Goal: Task Accomplishment & Management: Manage account settings

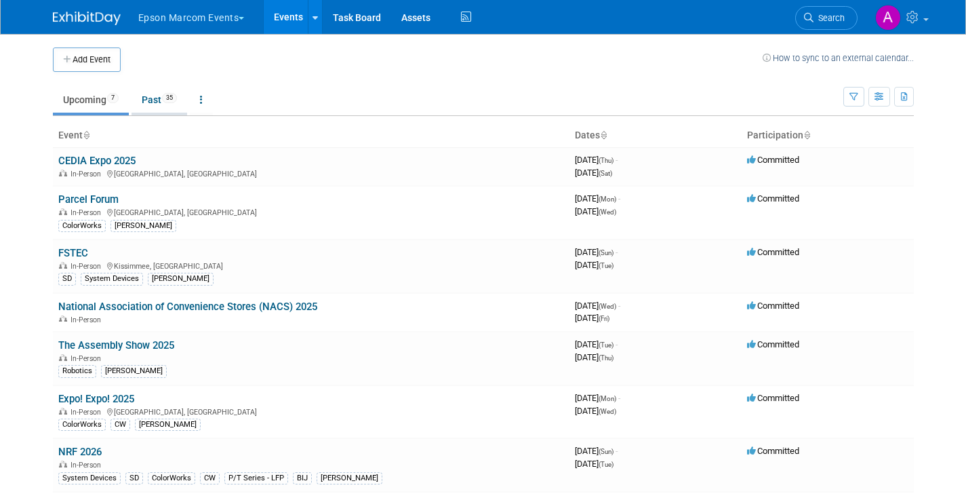
click at [153, 100] on link "Past 35" at bounding box center [160, 100] width 56 height 26
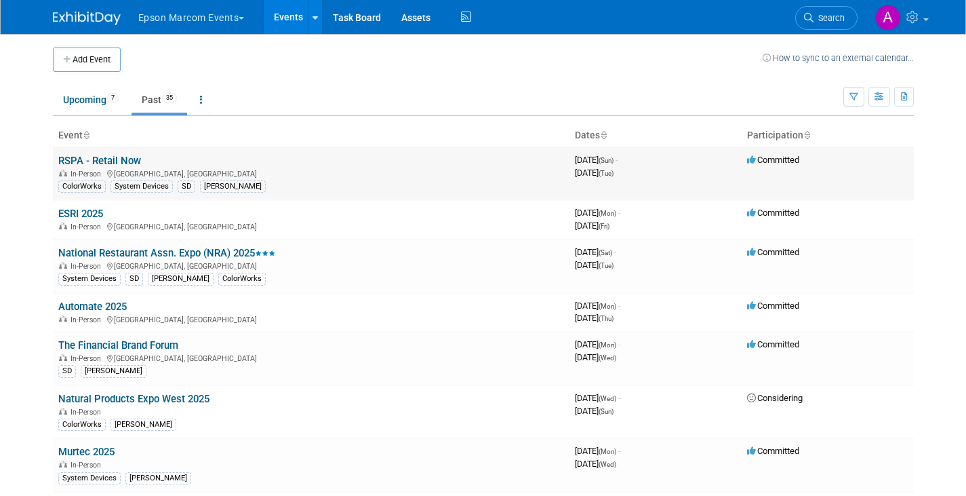
click at [767, 159] on span "Committed" at bounding box center [773, 160] width 52 height 10
click at [807, 136] on icon at bounding box center [806, 136] width 7 height 9
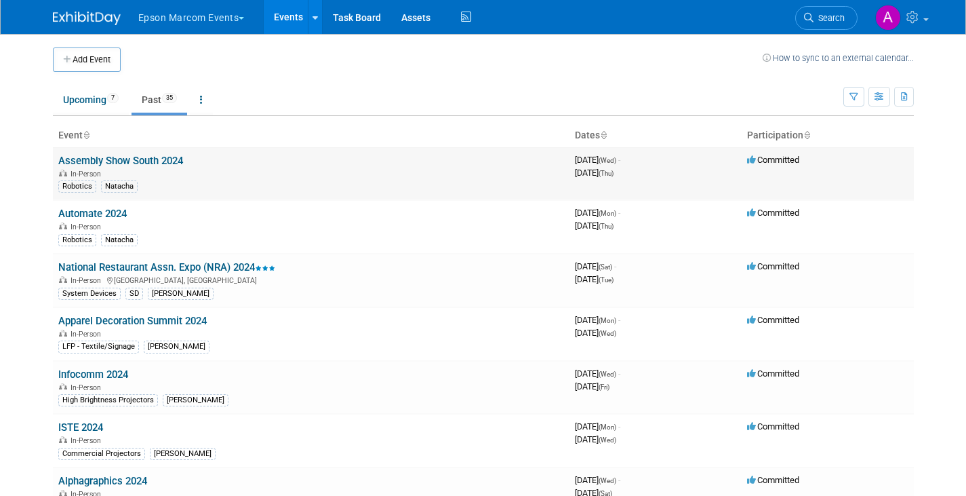
click at [788, 162] on span "Committed" at bounding box center [773, 160] width 52 height 10
click at [87, 371] on link "Infocomm 2024" at bounding box center [93, 374] width 70 height 12
click at [89, 56] on button "Add Event" at bounding box center [87, 59] width 68 height 24
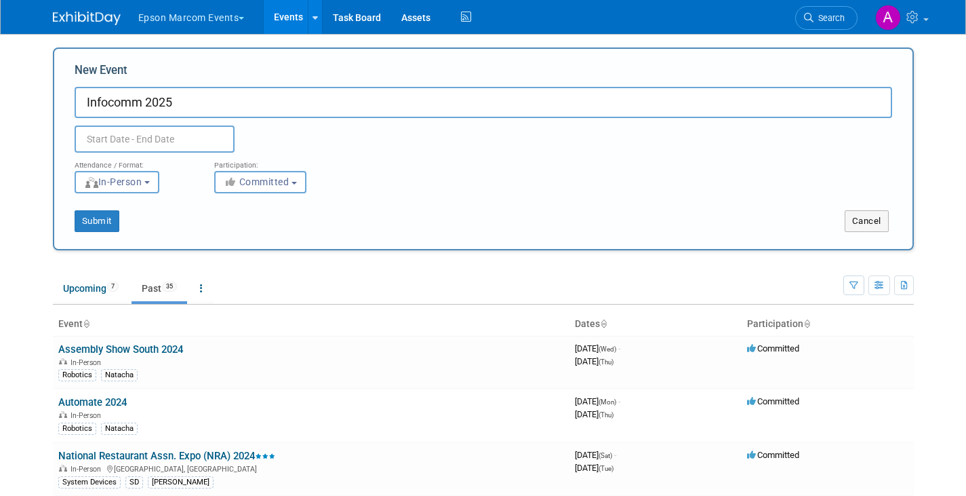
type input "Infocomm 2025"
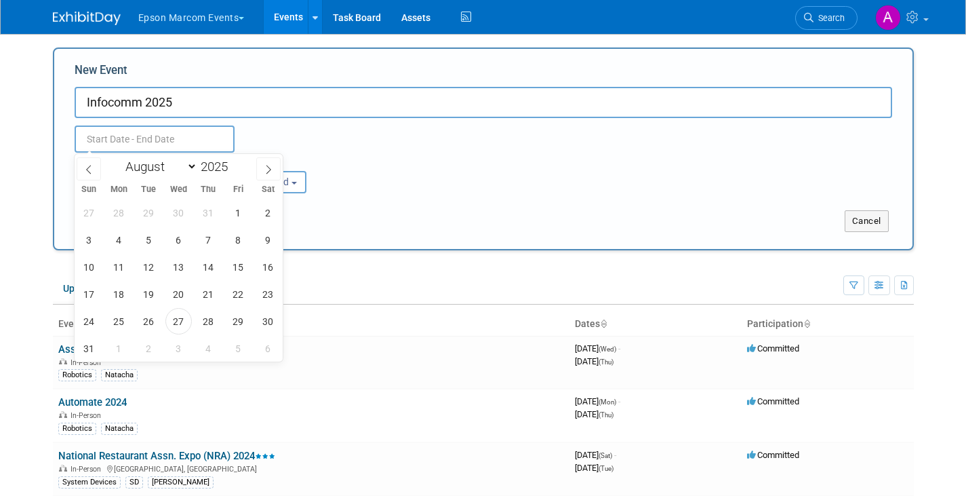
click at [111, 135] on input "text" at bounding box center [155, 138] width 160 height 27
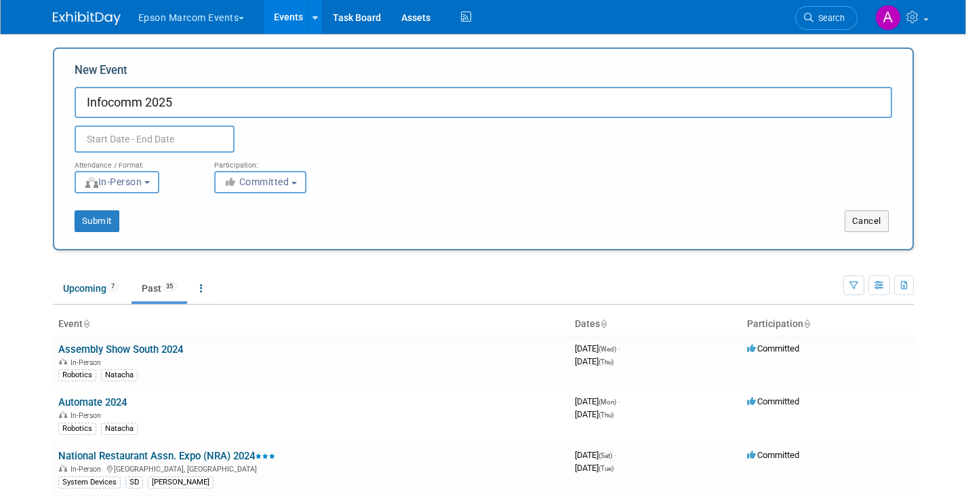
click at [220, 104] on input "Infocomm 2025" at bounding box center [483, 102] width 817 height 31
click at [183, 136] on input "text" at bounding box center [155, 138] width 160 height 27
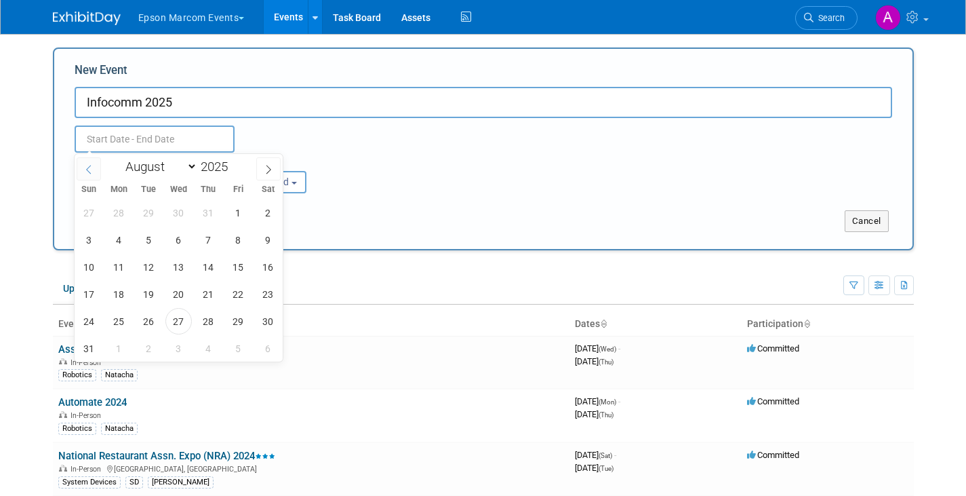
click at [87, 167] on icon at bounding box center [88, 169] width 9 height 9
select select "5"
click at [268, 211] on span "7" at bounding box center [268, 212] width 26 height 26
type input "Jun 7, 2025 to Jun 7, 2025"
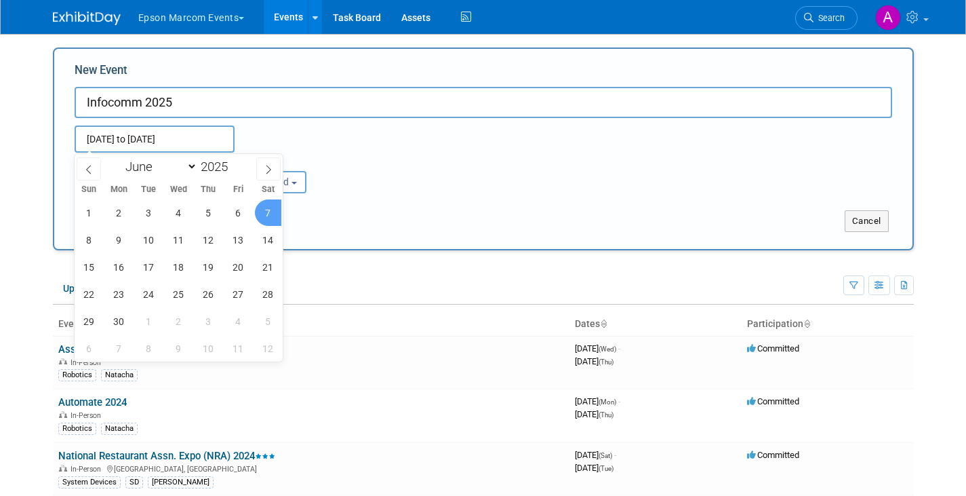
click at [428, 199] on div "Submit Cancel" at bounding box center [483, 212] width 838 height 39
click at [188, 133] on input "Jun 7, 2025 to Jun 7, 2025" at bounding box center [155, 138] width 160 height 27
click at [239, 241] on span "13" at bounding box center [238, 239] width 26 height 26
type input "Jun 7, 2025 to Jun 13, 2025"
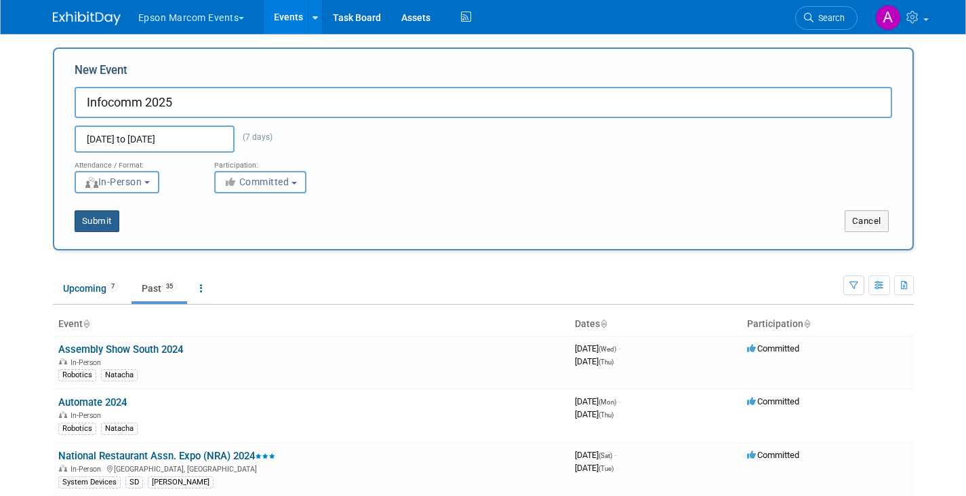
click at [93, 219] on button "Submit" at bounding box center [97, 221] width 45 height 22
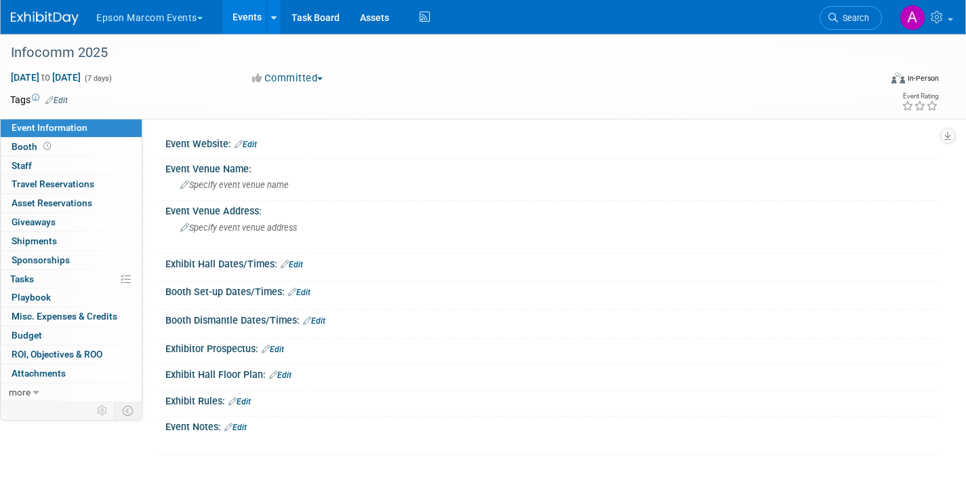
click at [62, 98] on link "Edit" at bounding box center [56, 100] width 22 height 9
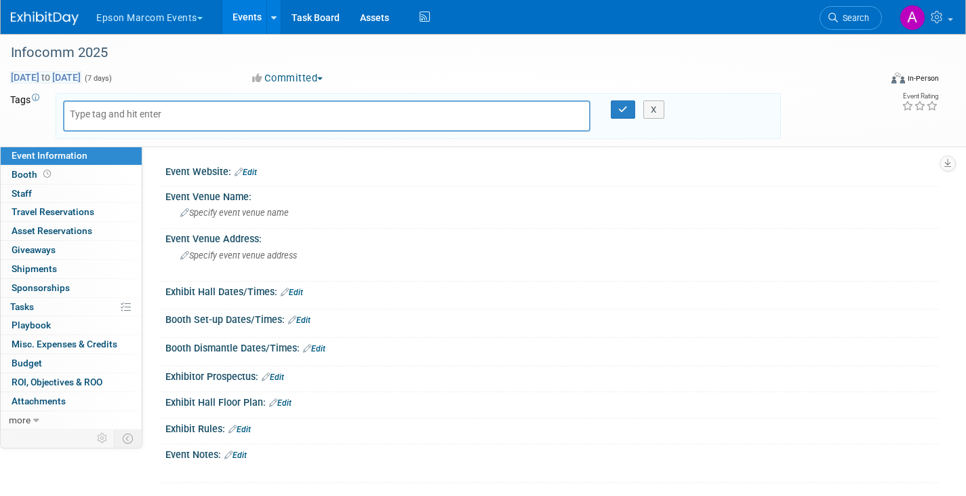
click at [81, 73] on span "Jun 7, 2025 to Jun 13, 2025" at bounding box center [45, 77] width 71 height 12
select select "5"
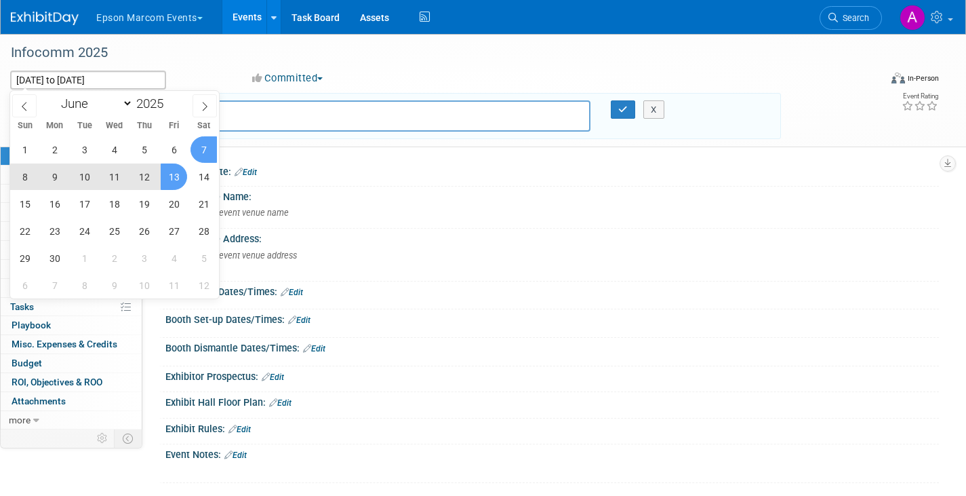
click at [114, 175] on span "11" at bounding box center [114, 176] width 26 height 26
type input "[DATE]"
click at [180, 176] on span "13" at bounding box center [174, 176] width 26 height 26
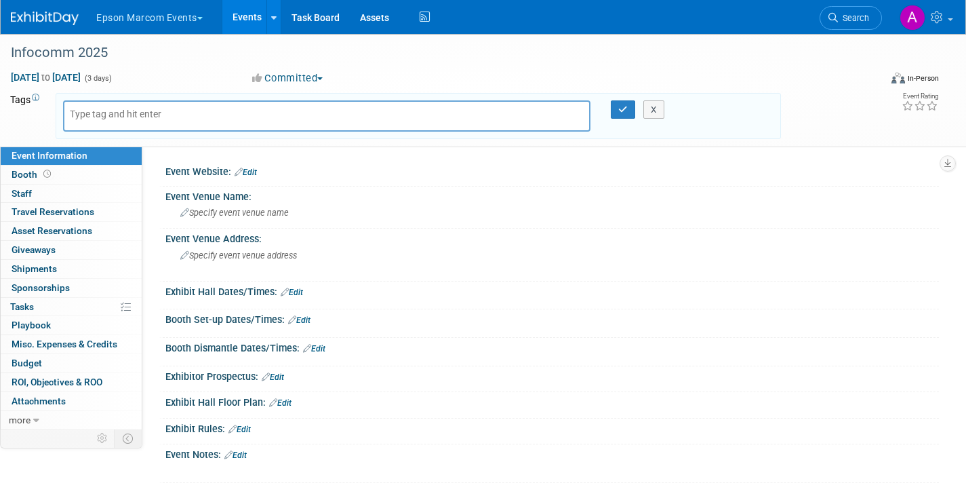
click at [325, 76] on button "Committed" at bounding box center [287, 78] width 81 height 14
click at [400, 44] on div "Infocomm 2025" at bounding box center [432, 53] width 853 height 24
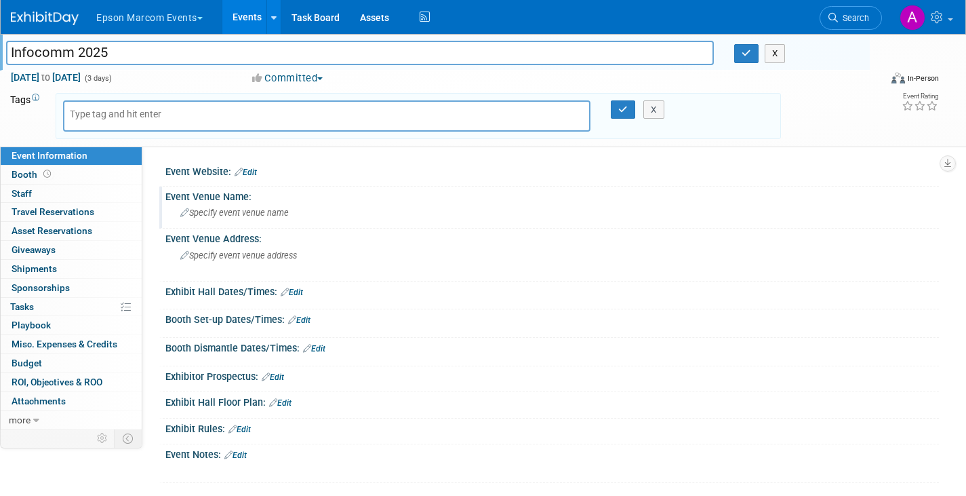
click at [241, 217] on span "Specify event venue name" at bounding box center [234, 212] width 108 height 10
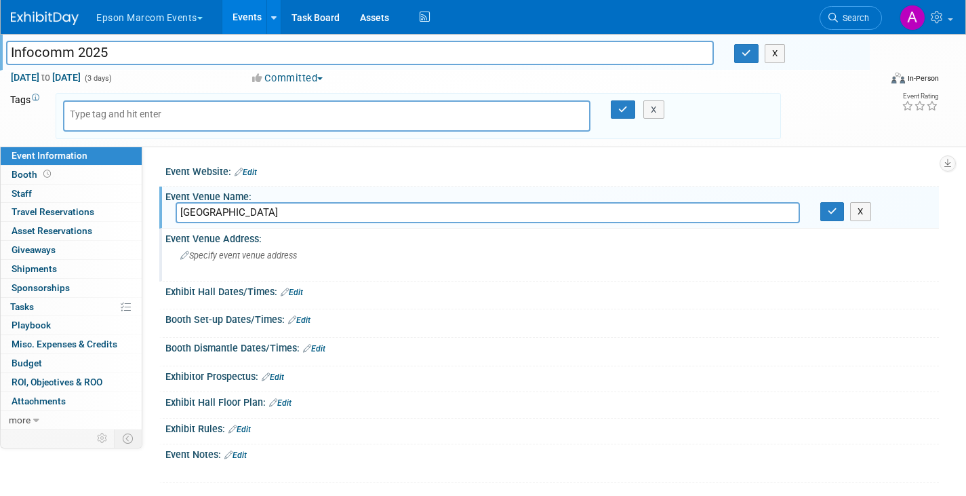
type input "Orange County Convention Center"
click at [227, 260] on div "Specify event venue address" at bounding box center [327, 260] width 302 height 31
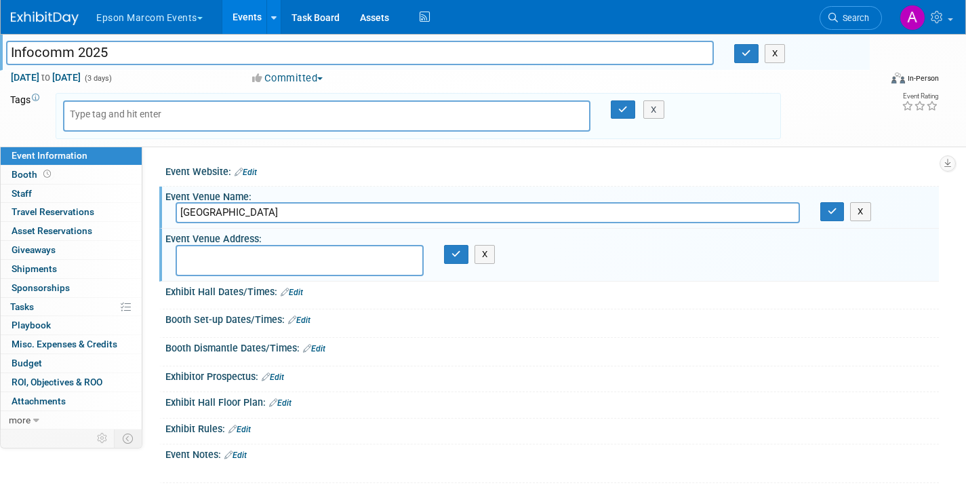
paste textarea "Universal Blvd, Orlando, FL 32819"
type textarea "Universal Blvd, Orlando, FL 32819"
click at [458, 384] on div at bounding box center [551, 385] width 773 height 6
click at [300, 289] on link "Edit" at bounding box center [292, 291] width 22 height 9
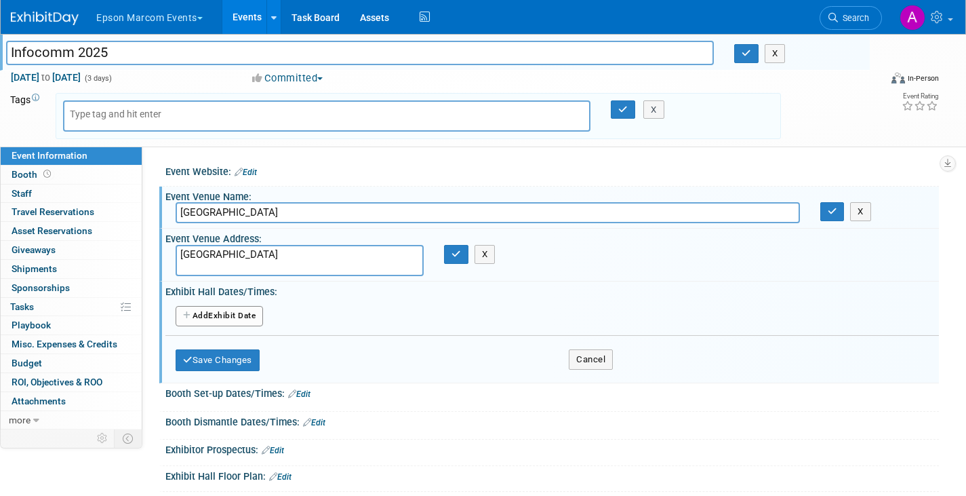
click at [251, 317] on button "Add Another Exhibit Date" at bounding box center [219, 316] width 87 height 20
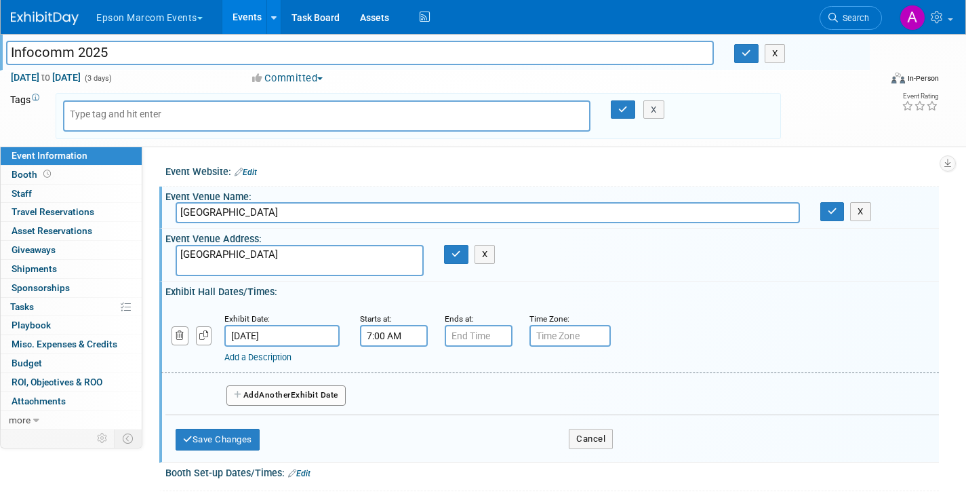
click at [371, 335] on input "7:00 AM" at bounding box center [394, 336] width 68 height 22
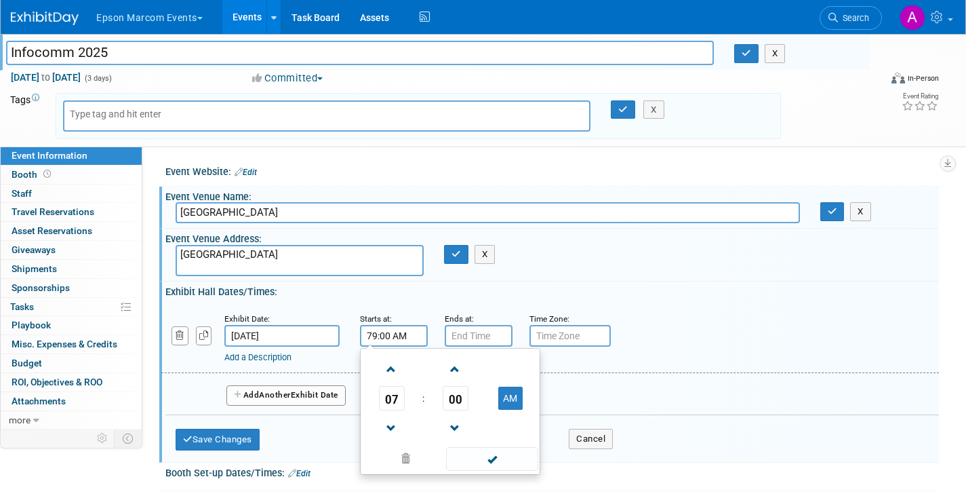
click at [406, 331] on input "79:00 AM" at bounding box center [394, 336] width 68 height 22
type input "7"
type input "9:00 AM"
click at [499, 338] on input "7:00 PM" at bounding box center [479, 336] width 68 height 22
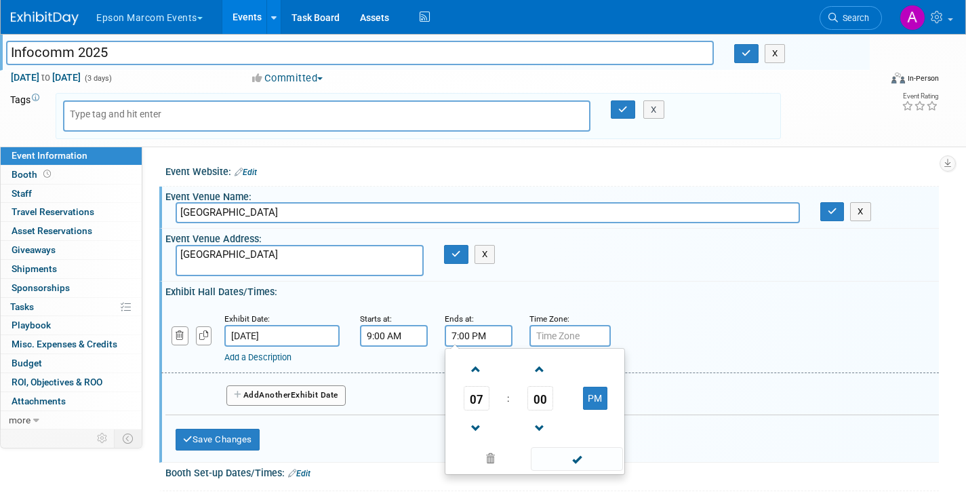
click at [457, 337] on input "7:00 PM" at bounding box center [479, 336] width 68 height 22
type input "5:00 PM"
click at [563, 335] on input "text" at bounding box center [569, 336] width 81 height 22
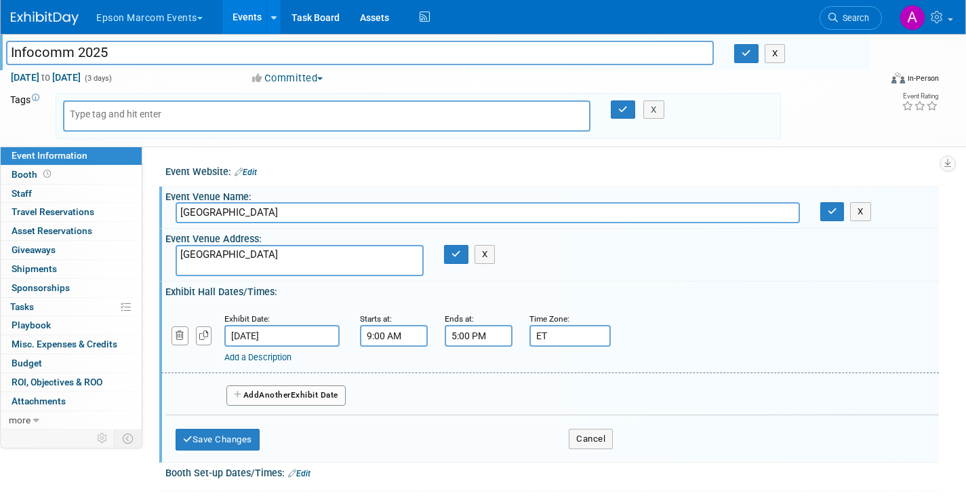
click at [658, 338] on div "Add a Description Description:" at bounding box center [550, 337] width 798 height 52
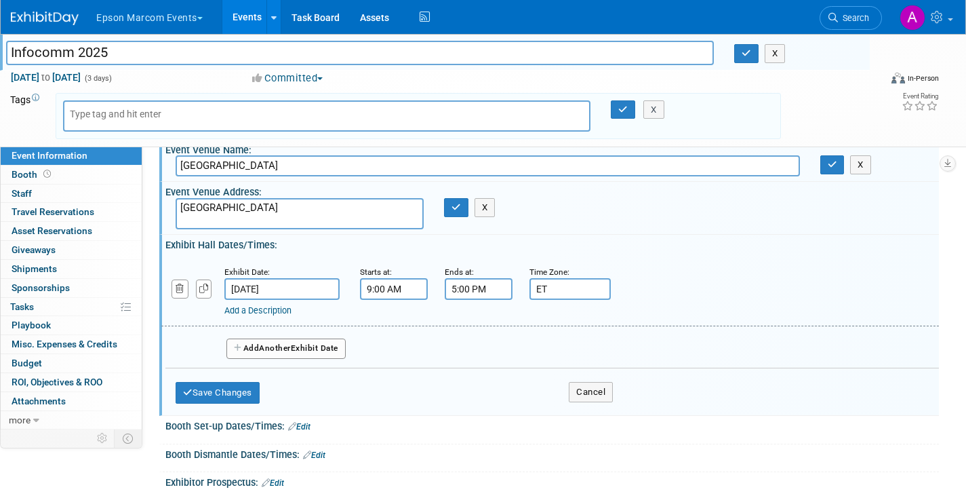
click at [586, 287] on input "ET" at bounding box center [569, 289] width 81 height 22
type input "EST"
click at [727, 295] on div "Add a Description Description:" at bounding box center [550, 290] width 798 height 52
click at [260, 345] on button "Add Another Exhibit Date" at bounding box center [285, 348] width 119 height 20
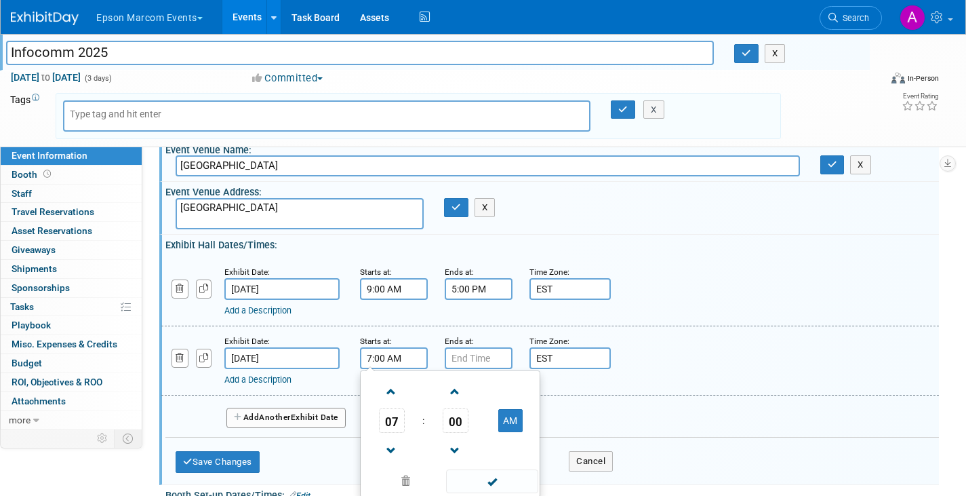
click at [393, 353] on input "7:00 AM" at bounding box center [394, 358] width 68 height 22
click at [392, 449] on span at bounding box center [392, 451] width 24 height 24
click at [391, 390] on span at bounding box center [392, 392] width 24 height 24
click at [389, 389] on span at bounding box center [392, 392] width 24 height 24
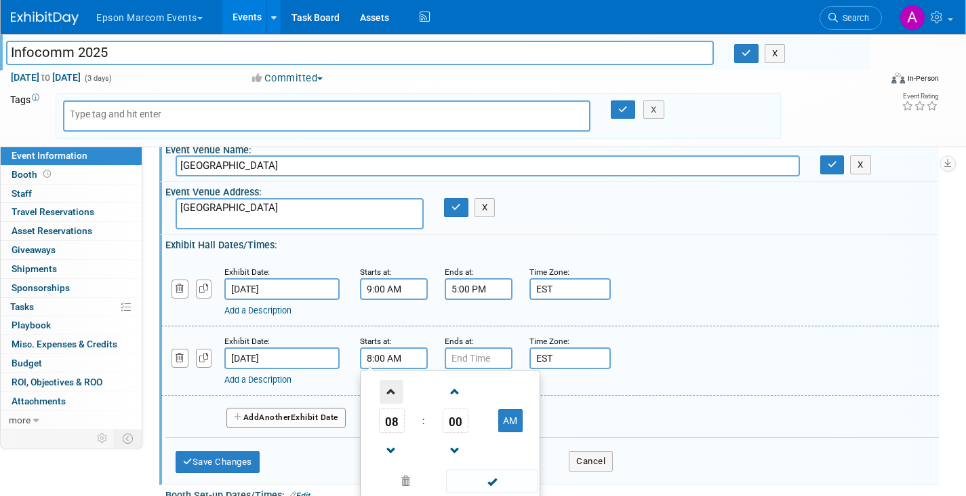
type input "9:00 AM"
click at [388, 416] on span "09" at bounding box center [392, 420] width 26 height 24
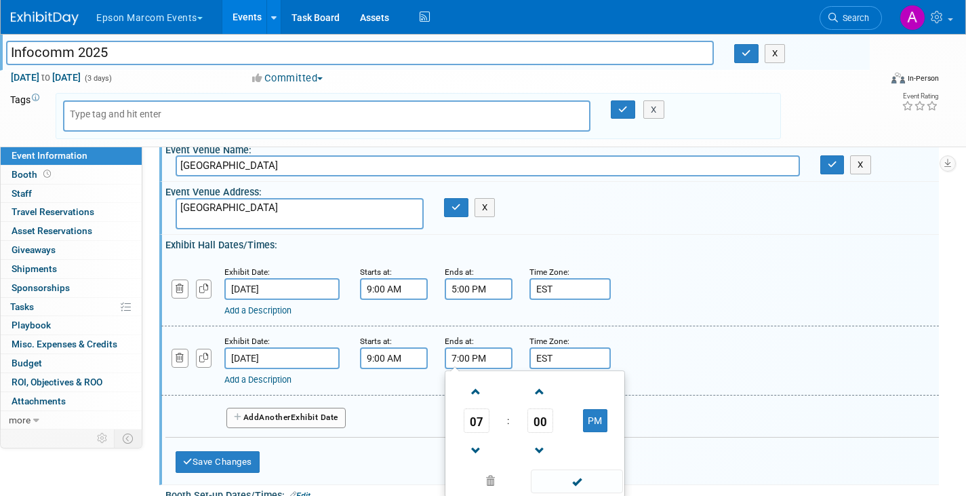
click at [502, 359] on input "7:00 PM" at bounding box center [479, 358] width 68 height 22
click at [456, 358] on input "7:00 PM" at bounding box center [479, 358] width 68 height 22
type input "5:00 PM"
click at [788, 322] on div "Exhibit Date: Jun 11, 2025 Starts at: 9:00 AM Ends at: 5:00 PM Time Zone: Apply…" at bounding box center [549, 291] width 777 height 69
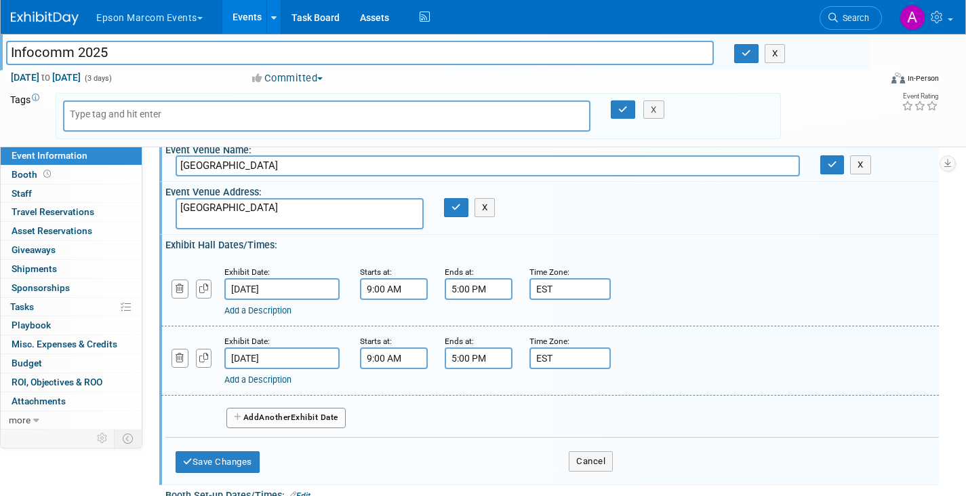
click at [307, 416] on button "Add Another Exhibit Date" at bounding box center [285, 417] width 119 height 20
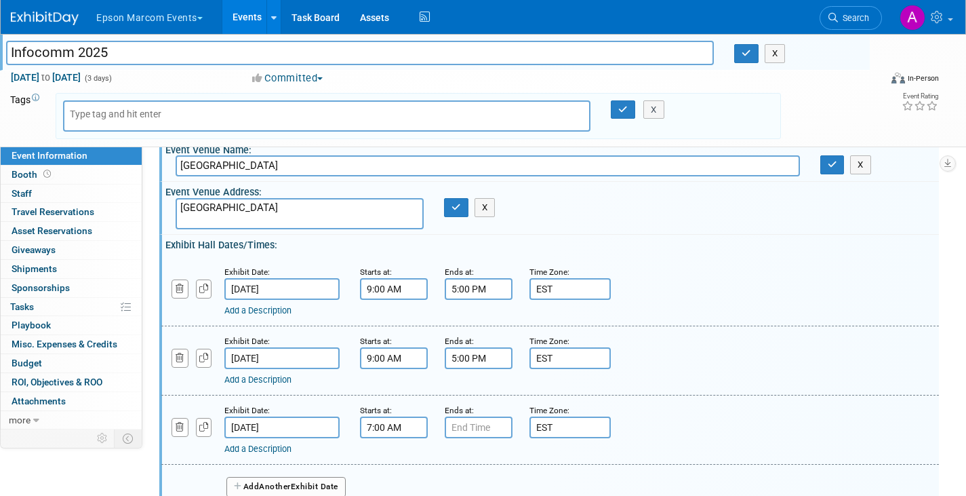
click at [373, 426] on input "7:00 AM" at bounding box center [394, 427] width 68 height 22
click at [389, 455] on span at bounding box center [392, 461] width 24 height 24
type input "9:00 AM"
click at [460, 430] on input "7:00 PM" at bounding box center [479, 427] width 68 height 22
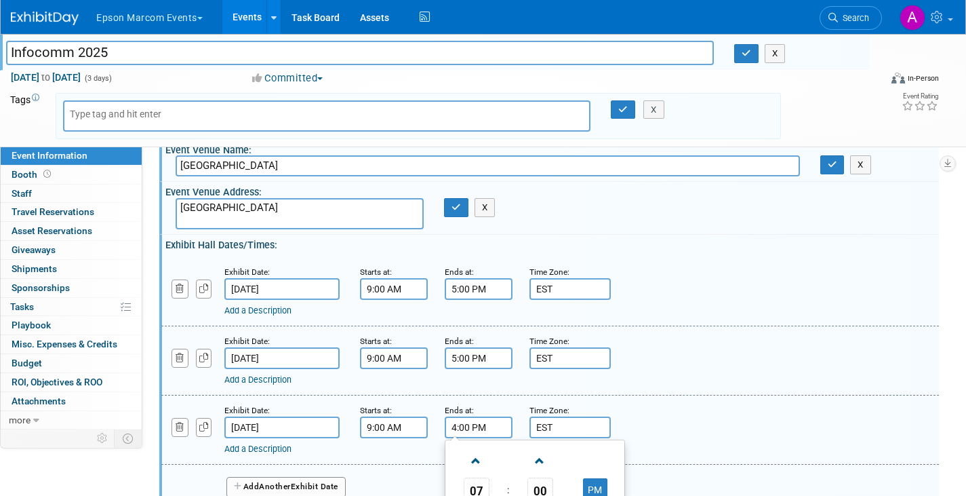
type input "4:00 PM"
click at [890, 291] on div "Add a Description Description:" at bounding box center [550, 290] width 798 height 52
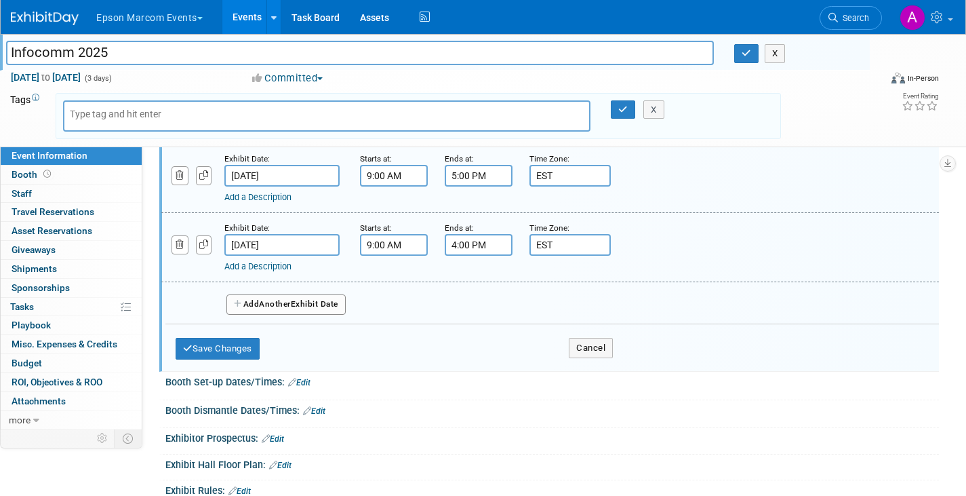
scroll to position [232, 0]
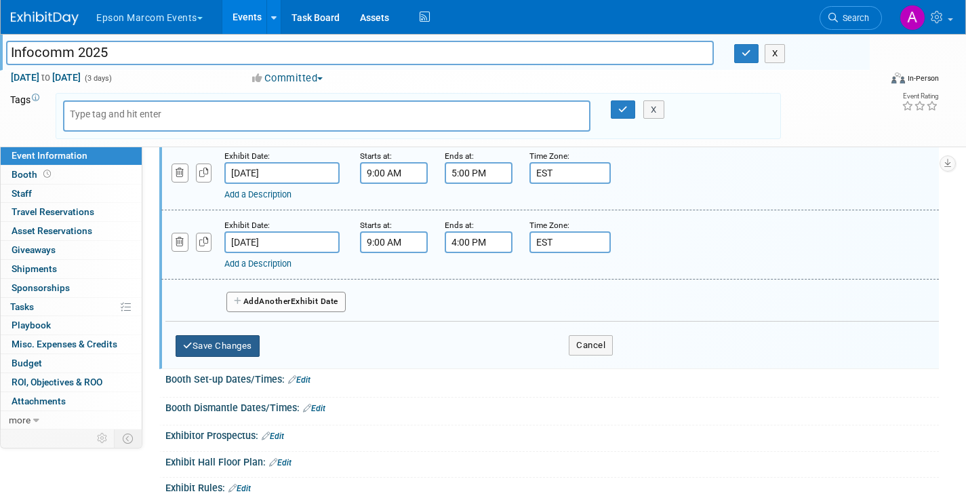
click at [226, 340] on button "Save Changes" at bounding box center [218, 346] width 84 height 22
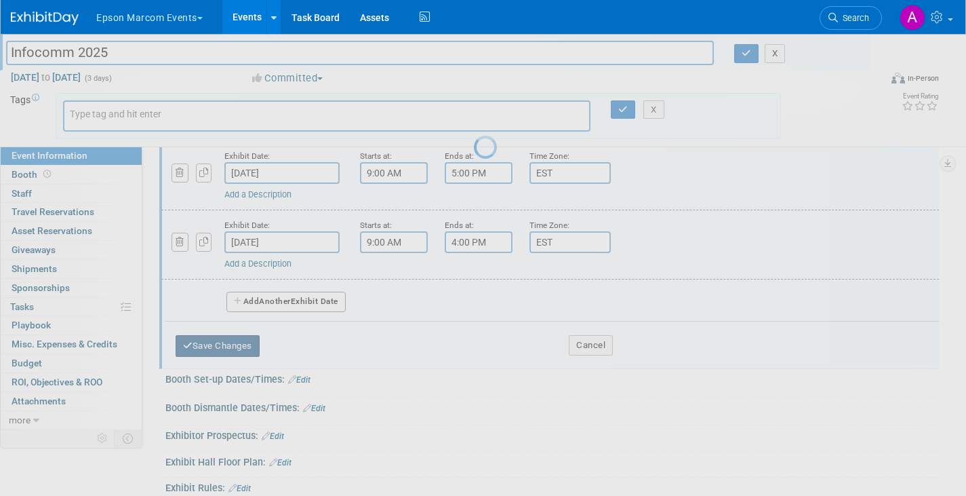
scroll to position [129, 0]
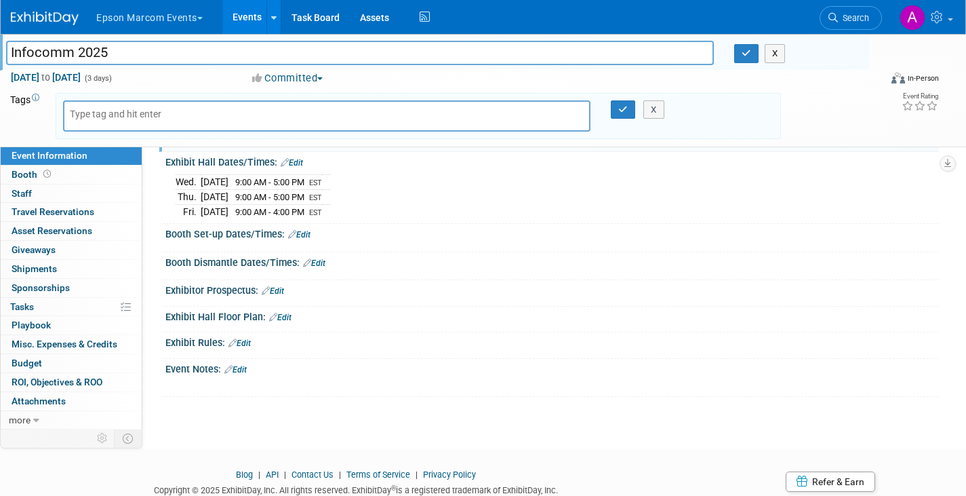
click at [287, 312] on link "Edit" at bounding box center [280, 316] width 22 height 9
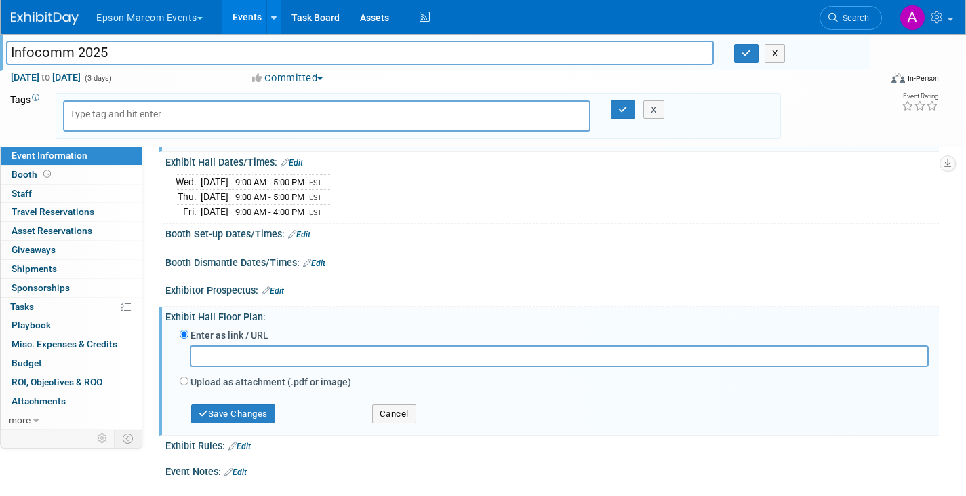
paste input "[URL][DOMAIN_NAME]"
type input "[URL][DOMAIN_NAME]"
drag, startPoint x: 632, startPoint y: 350, endPoint x: 28, endPoint y: 357, distance: 604.0
click at [28, 357] on div "Event Information Event Info Booth Booth 0 Staff 0 Staff 0 Travel Reservations …" at bounding box center [483, 201] width 966 height 595
paste input "[URL][DOMAIN_NAME]"
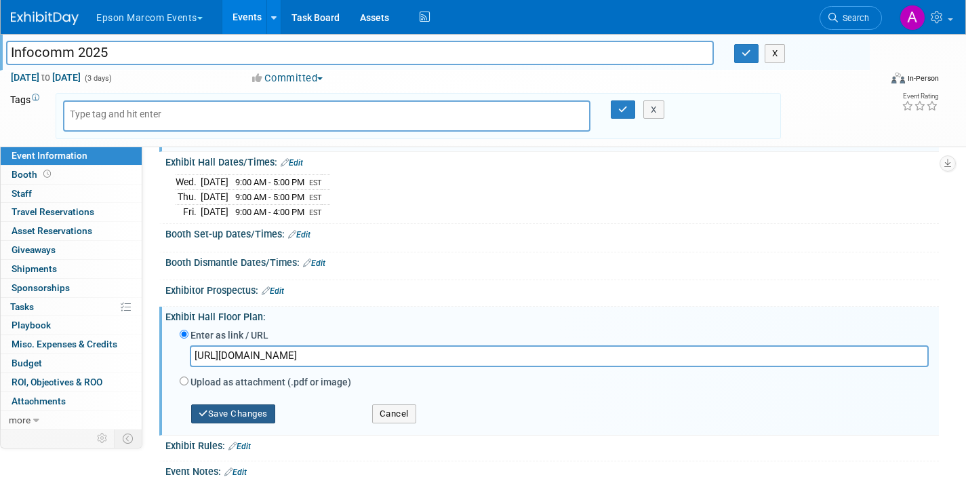
type input "[URL][DOMAIN_NAME]"
click at [230, 412] on button "Save Changes" at bounding box center [233, 413] width 84 height 19
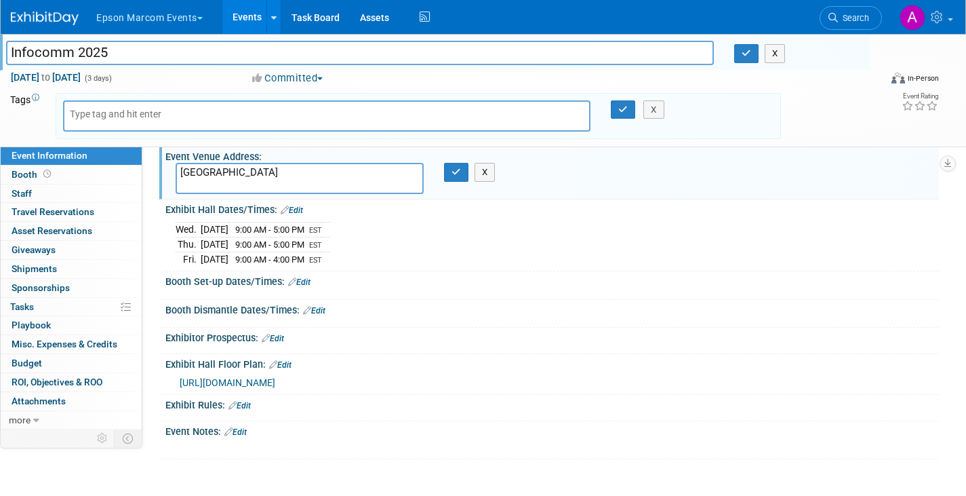
scroll to position [81, 0]
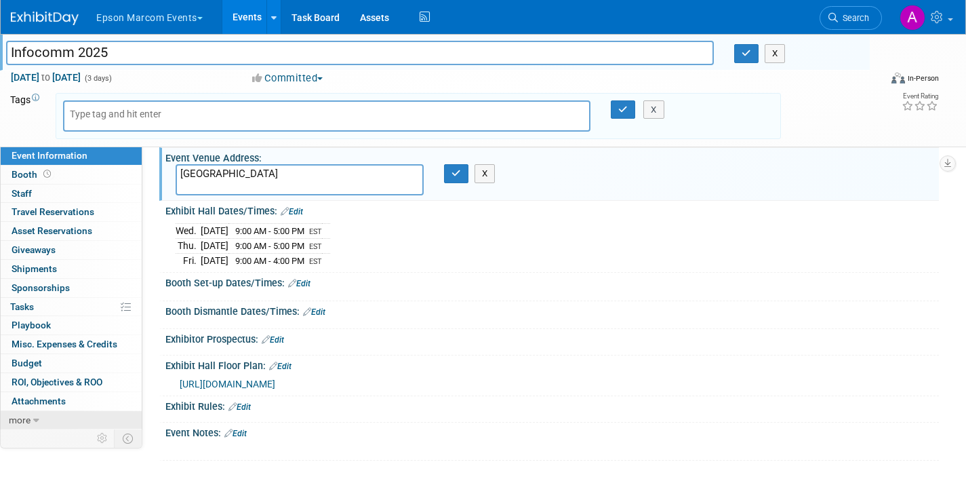
click at [36, 417] on icon at bounding box center [36, 420] width 6 height 9
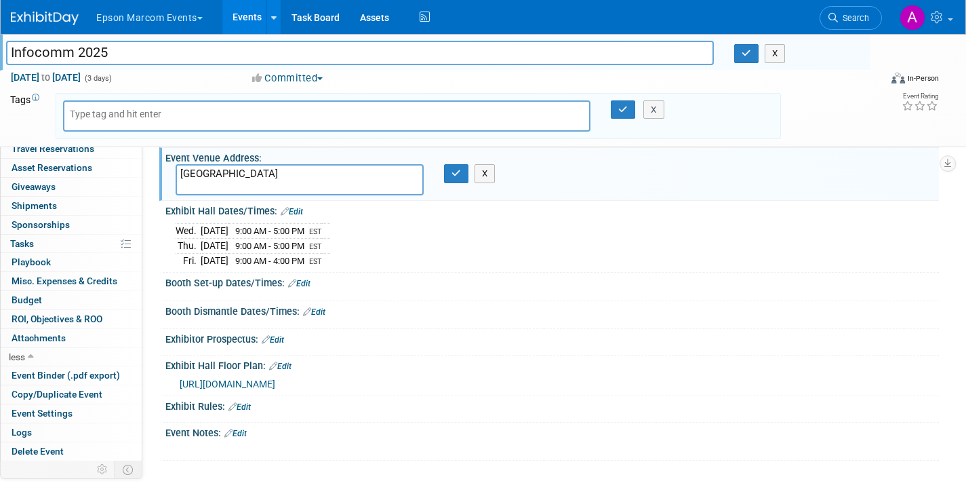
scroll to position [0, 0]
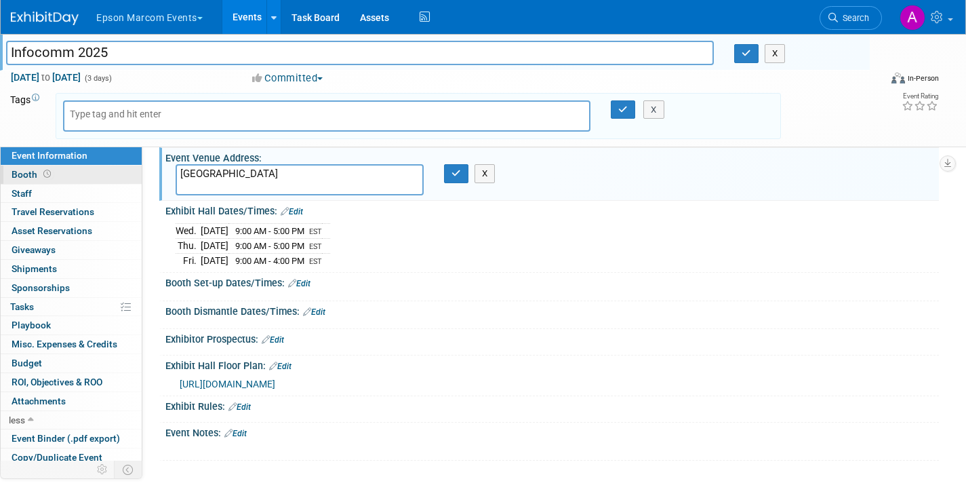
click at [22, 171] on span "Booth" at bounding box center [33, 174] width 42 height 11
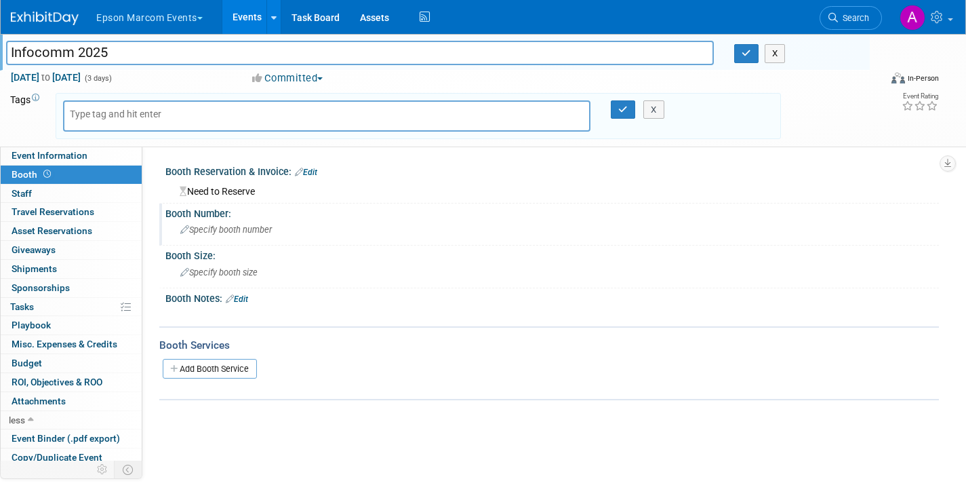
click at [216, 232] on span "Specify booth number" at bounding box center [226, 229] width 92 height 10
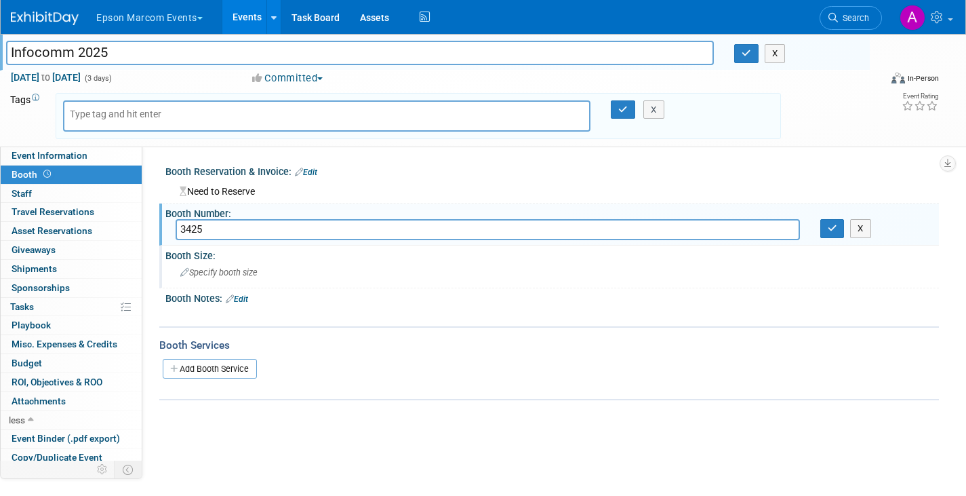
type input "3425"
click at [205, 271] on span "Specify booth size" at bounding box center [218, 272] width 77 height 10
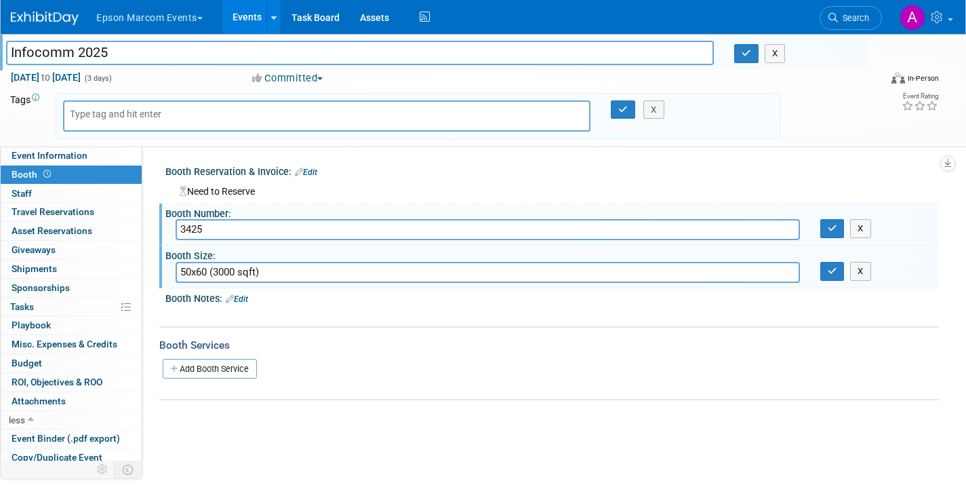
type input "50x60 (3000 sqft)"
click at [331, 436] on div "Event Website: Edit Event Venue Name: Specify event venue name Orange County Co…" at bounding box center [540, 335] width 796 height 378
click at [204, 364] on link "Add Booth Service" at bounding box center [210, 369] width 94 height 20
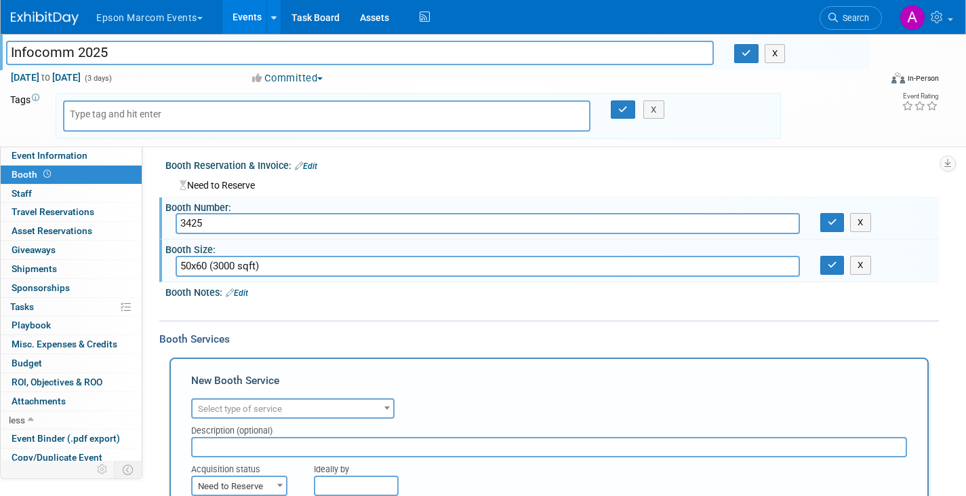
scroll to position [4, 0]
click at [223, 310] on div at bounding box center [483, 311] width 612 height 14
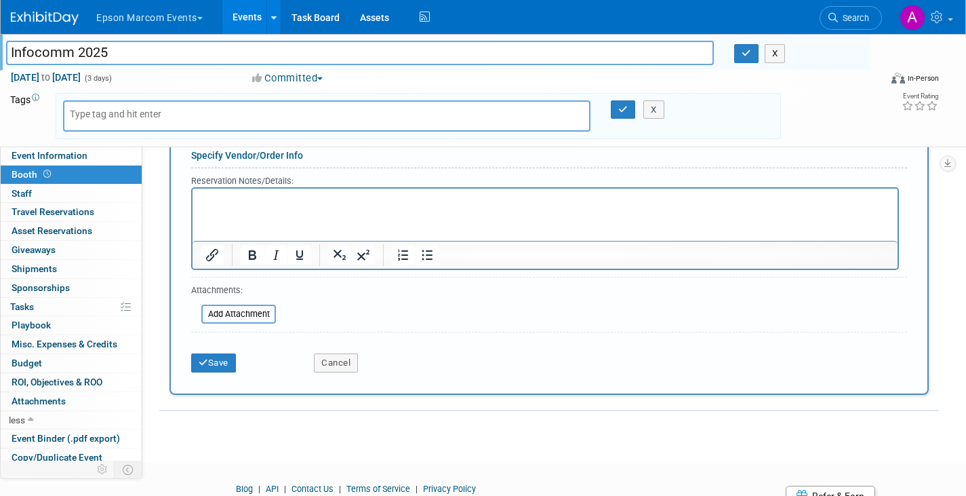
scroll to position [375, 0]
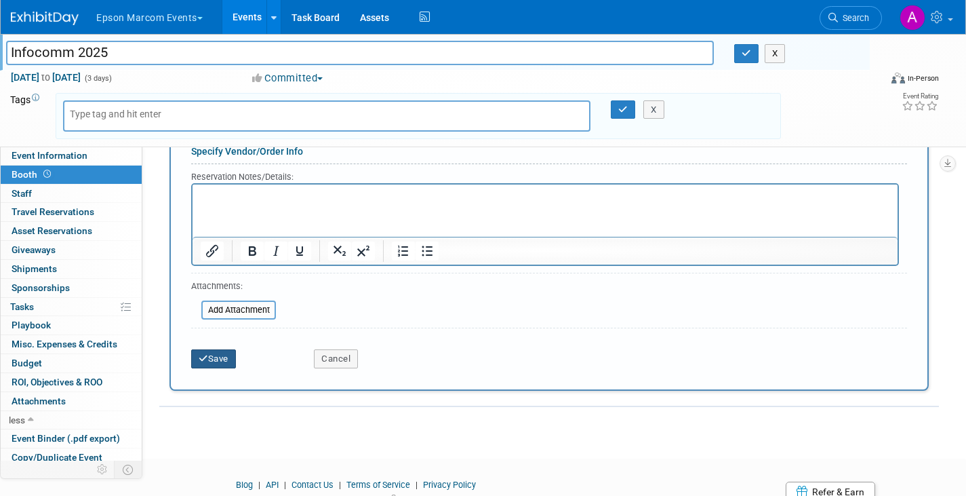
click at [221, 350] on button "Save" at bounding box center [213, 358] width 45 height 19
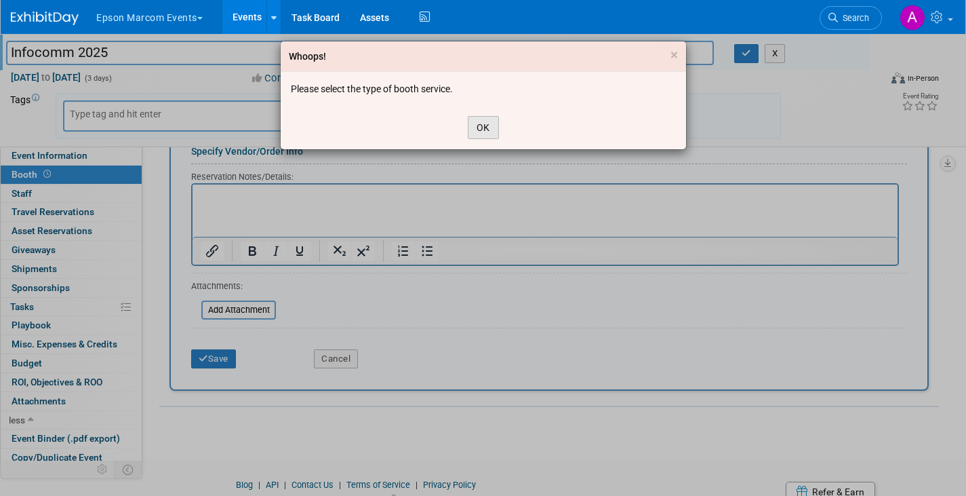
click at [483, 127] on button "OK" at bounding box center [483, 127] width 31 height 23
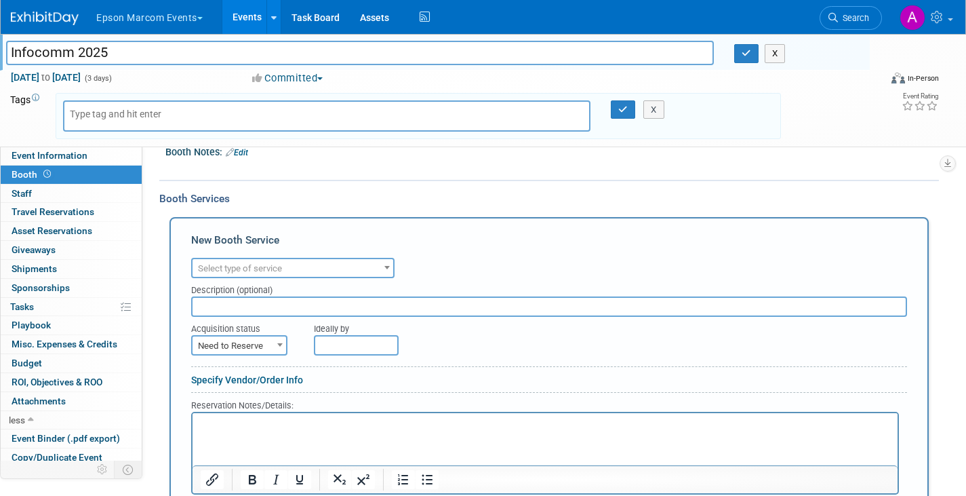
scroll to position [146, 0]
click at [323, 174] on div at bounding box center [483, 169] width 612 height 14
click at [293, 162] on div at bounding box center [483, 169] width 612 height 14
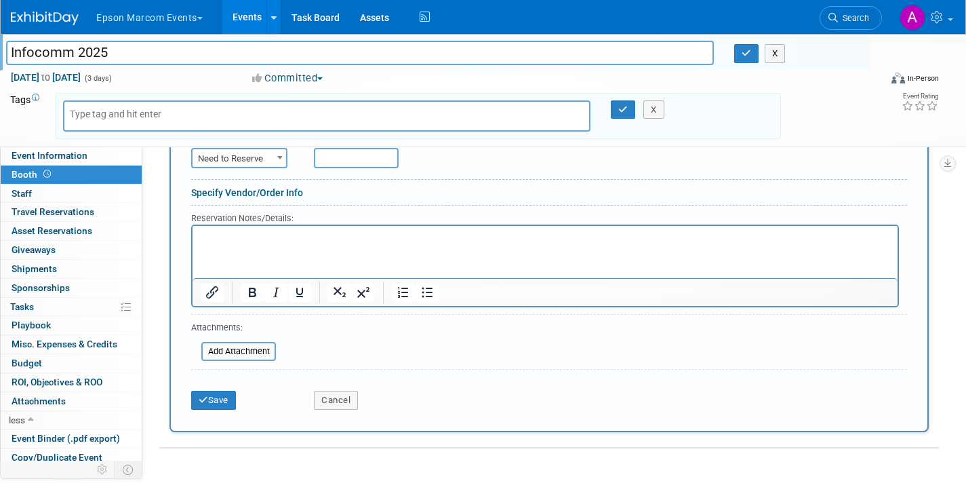
scroll to position [326, 0]
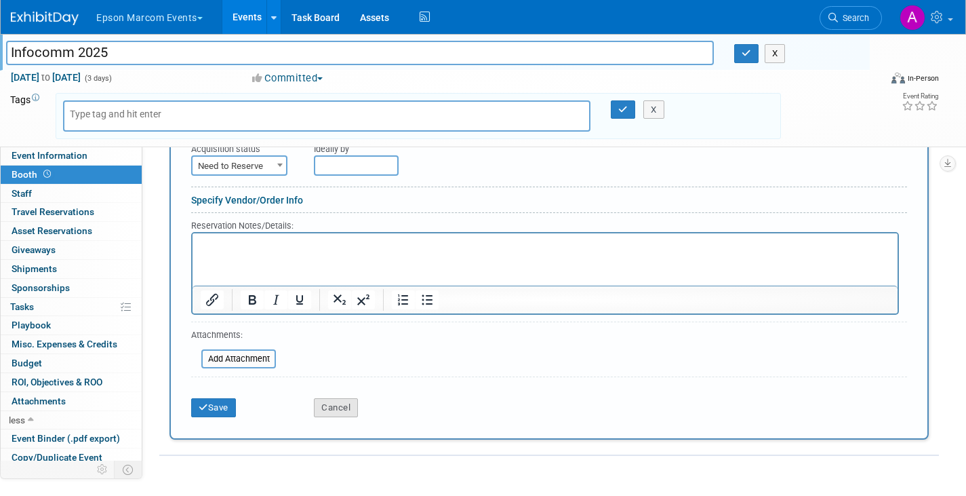
click at [345, 407] on button "Cancel" at bounding box center [336, 407] width 44 height 19
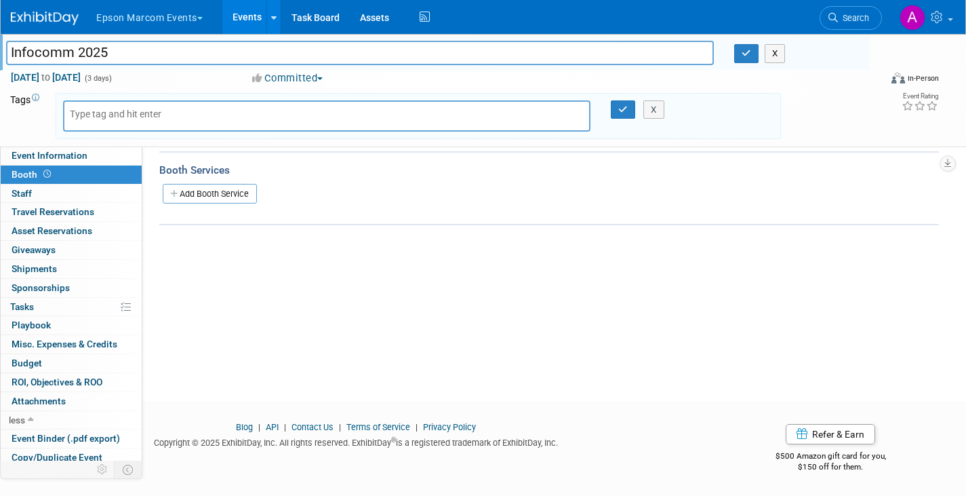
scroll to position [0, 0]
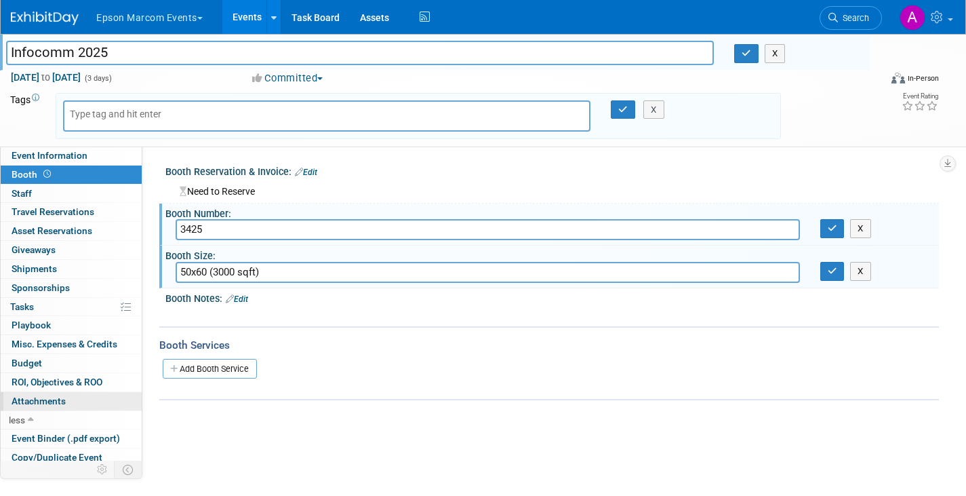
click at [54, 405] on span "Attachments 0" at bounding box center [39, 400] width 54 height 11
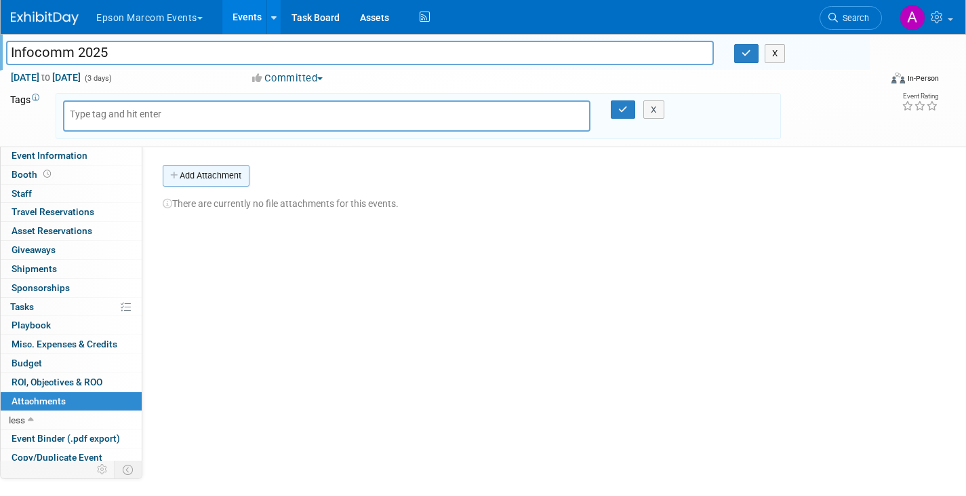
click at [195, 171] on button "Add Attachment" at bounding box center [206, 176] width 87 height 22
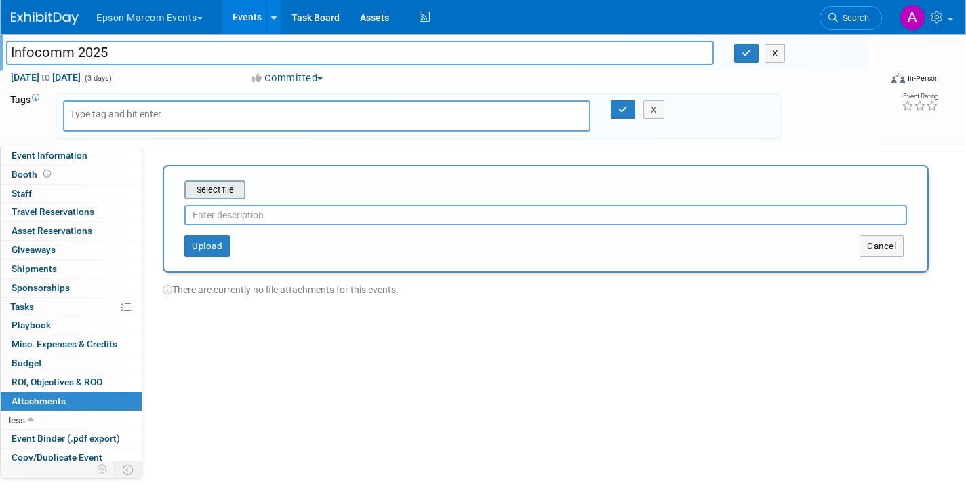
click at [218, 193] on input "file" at bounding box center [163, 190] width 161 height 16
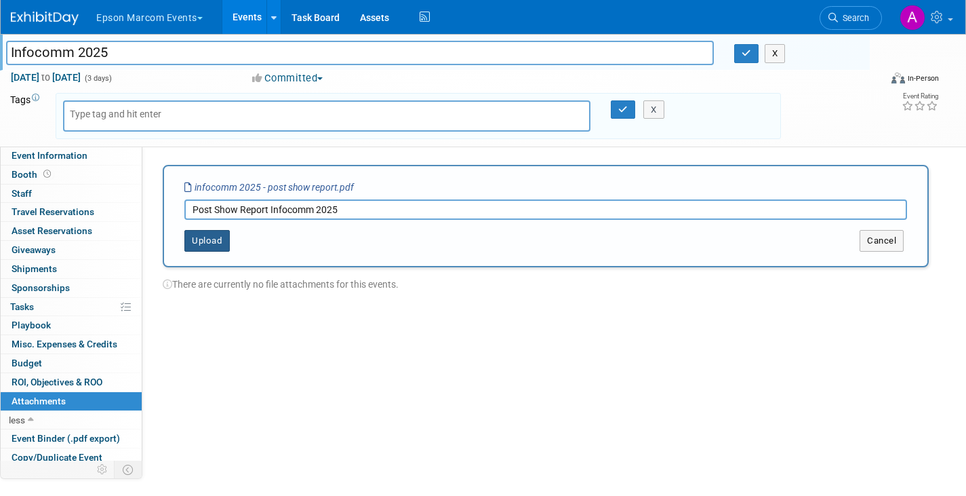
type input "Post Show Report Infocomm 2025"
click at [209, 239] on button "Upload" at bounding box center [206, 241] width 45 height 22
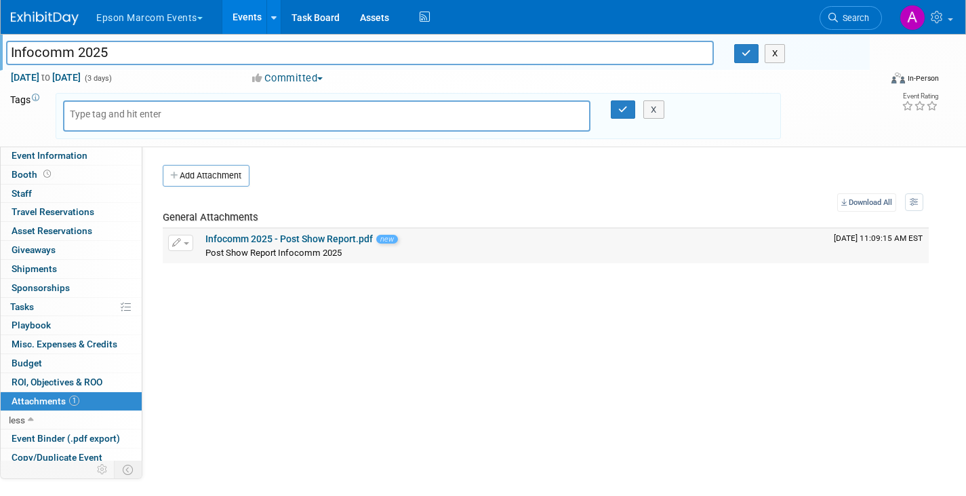
click at [329, 238] on link "Infocomm 2025 - Post Show Report.pdf" at bounding box center [288, 238] width 167 height 11
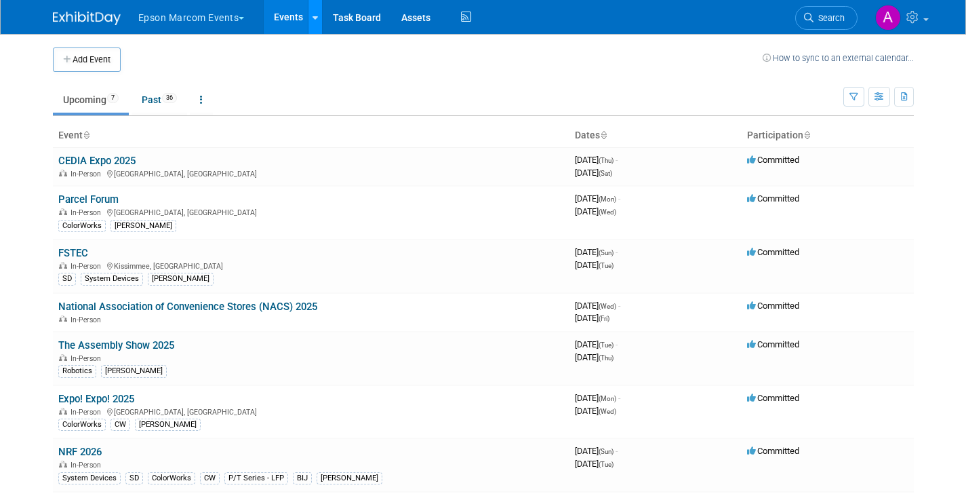
click at [317, 15] on icon at bounding box center [314, 18] width 5 height 9
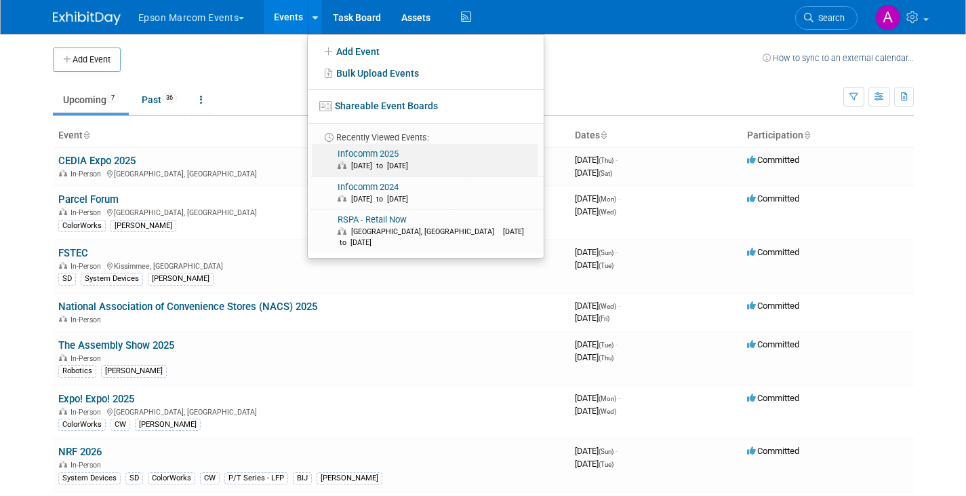
click at [385, 153] on link "Infocomm 2025 Jun 11, 2025 to Jun 13, 2025" at bounding box center [425, 160] width 226 height 33
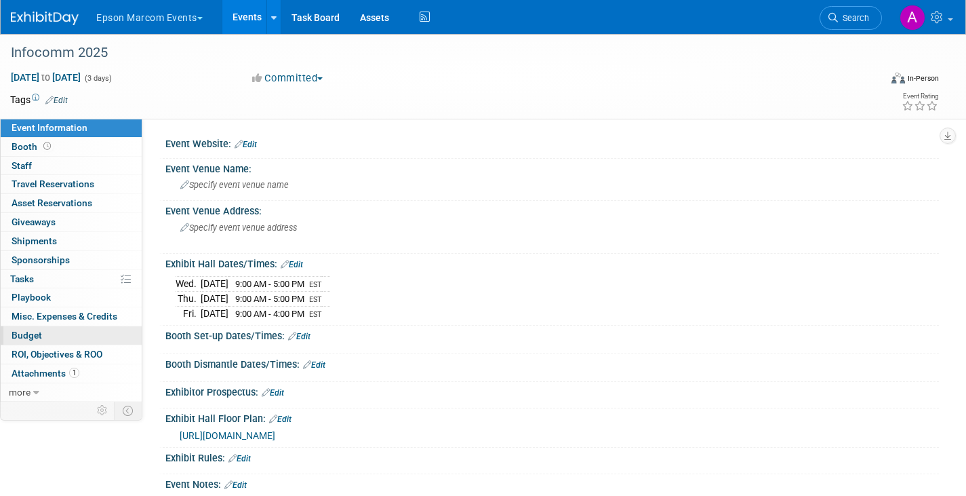
click at [31, 330] on span "Budget" at bounding box center [27, 334] width 31 height 11
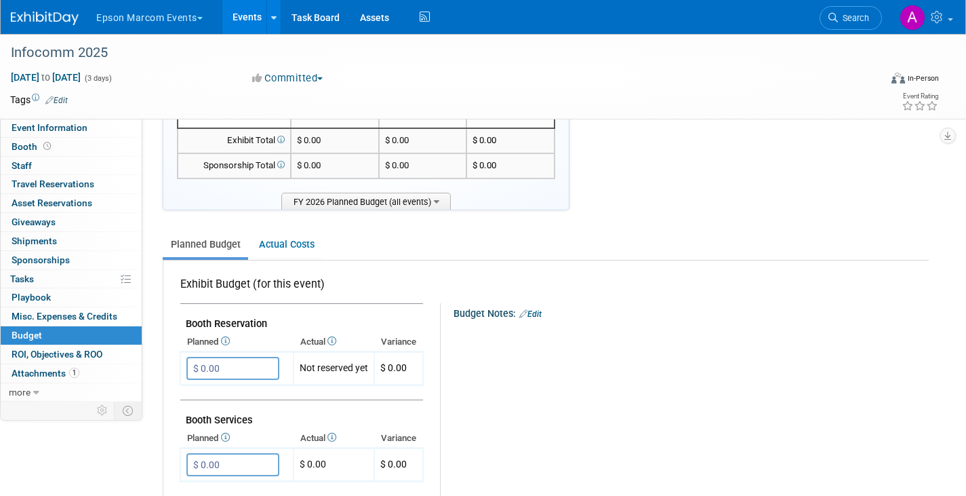
scroll to position [65, 0]
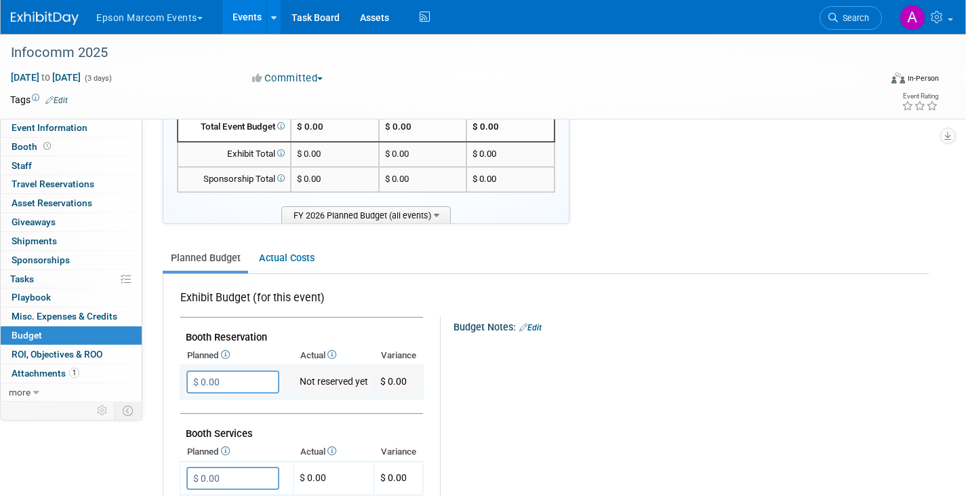
click at [236, 381] on input "$ 0.00" at bounding box center [232, 381] width 93 height 23
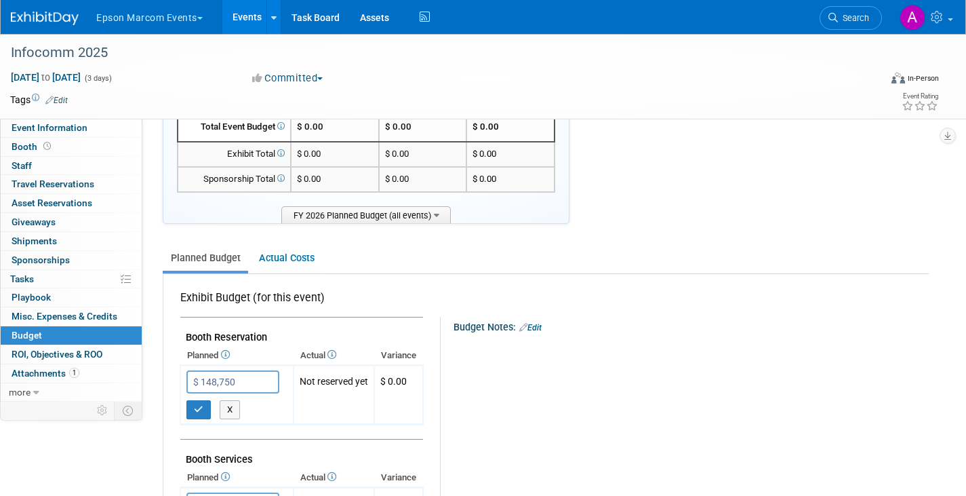
type input "$ 148,750.00"
click at [716, 368] on div "X" at bounding box center [688, 355] width 457 height 44
click at [698, 357] on div "X" at bounding box center [688, 355] width 457 height 44
click at [331, 375] on td "Not reserved yet" at bounding box center [334, 394] width 81 height 59
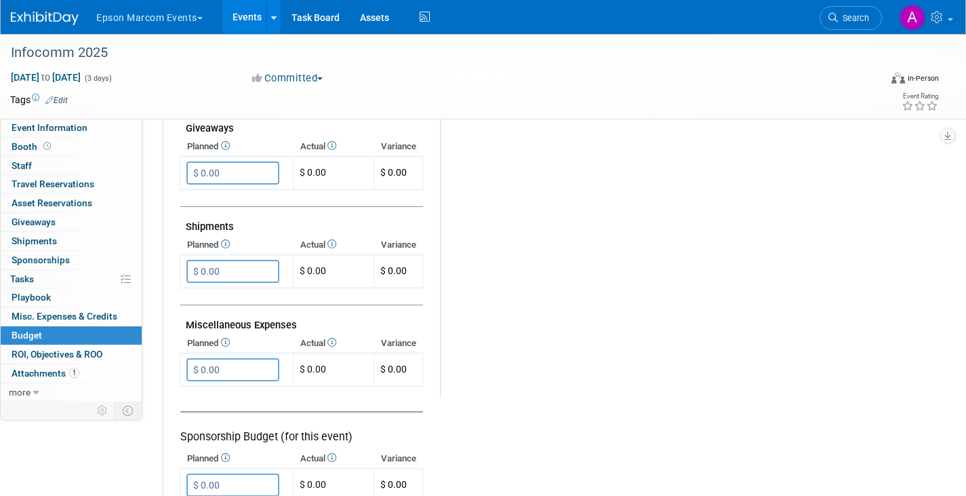
scroll to position [687, 0]
click at [256, 270] on input "$ 0.00" at bounding box center [232, 270] width 93 height 23
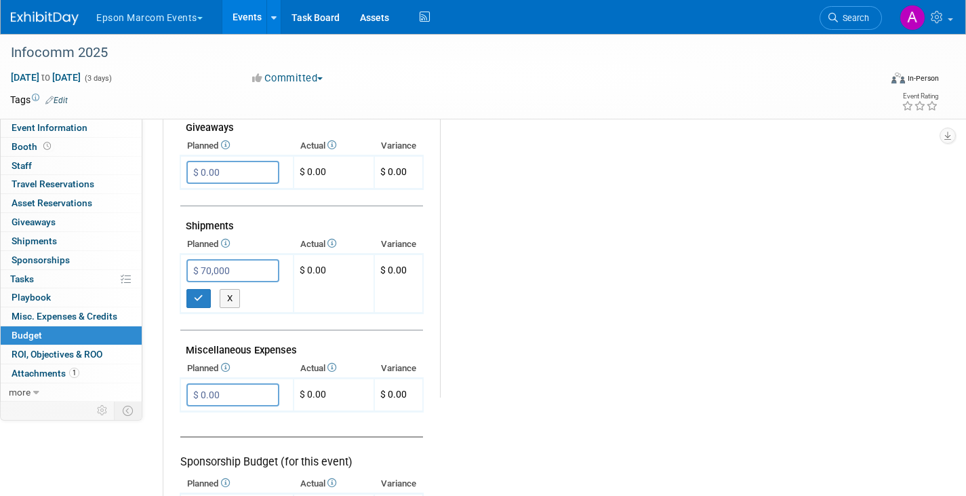
type input "$ 70,000.00"
click at [730, 324] on div "Budget Notes: Edit X" at bounding box center [678, 45] width 477 height 703
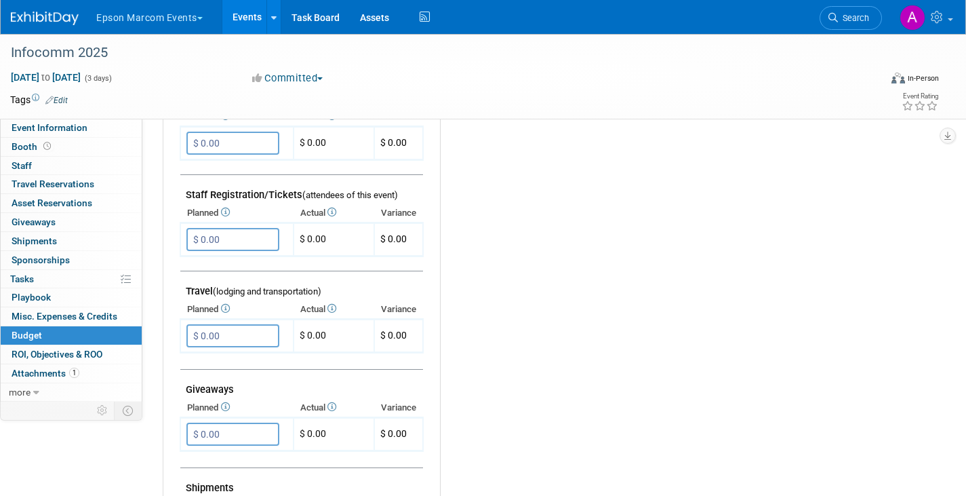
scroll to position [333, 0]
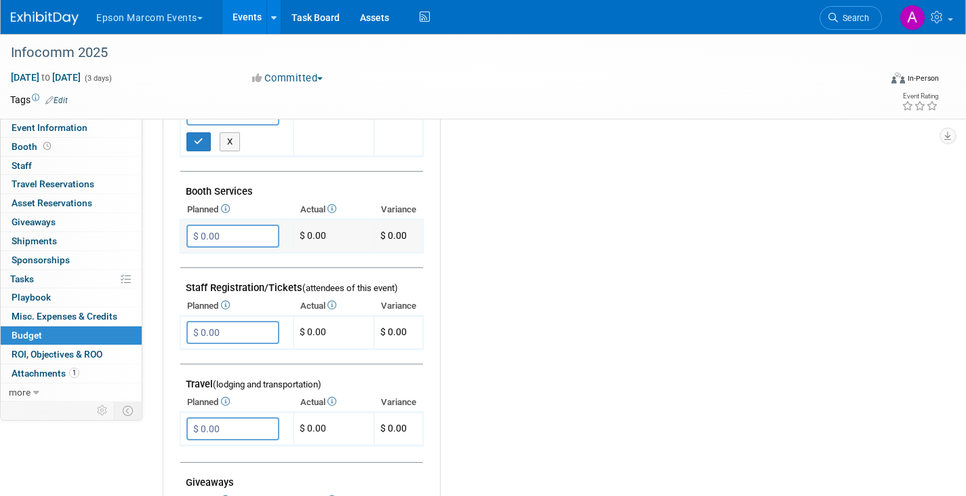
click at [227, 235] on input "$ 0.00" at bounding box center [232, 235] width 93 height 23
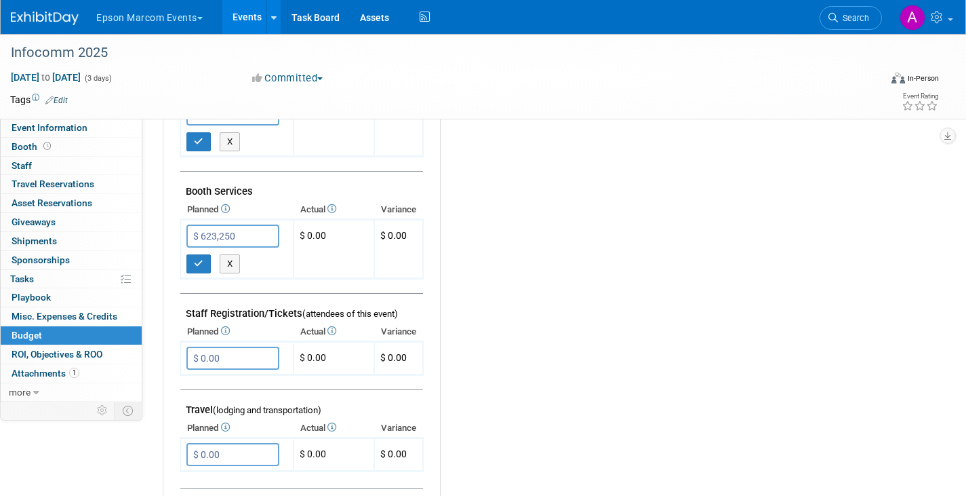
type input "$ 623,250.00"
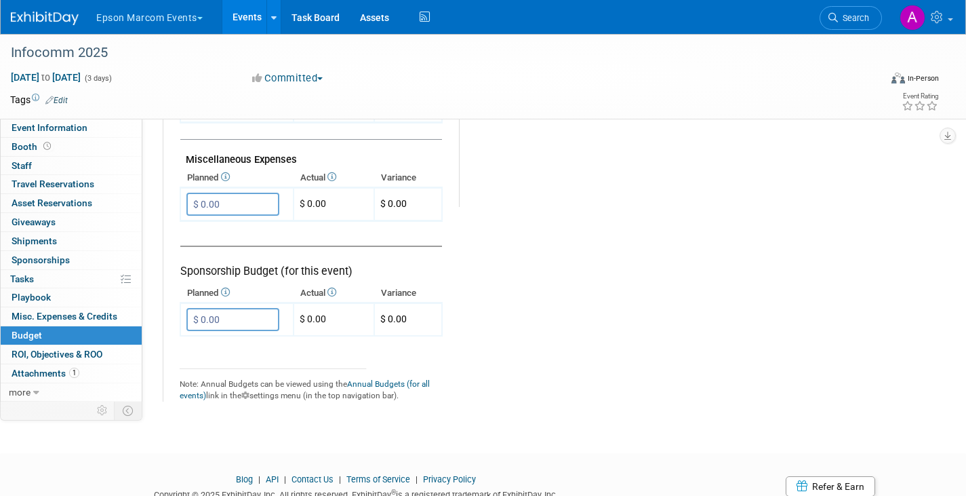
scroll to position [880, 0]
click at [250, 206] on input "$ 0.00" at bounding box center [232, 201] width 93 height 23
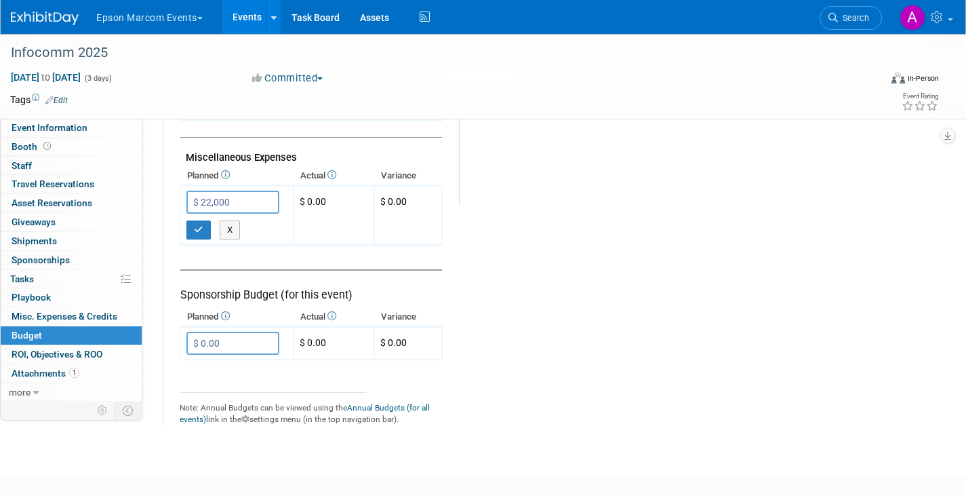
type input "$ 22,000.00"
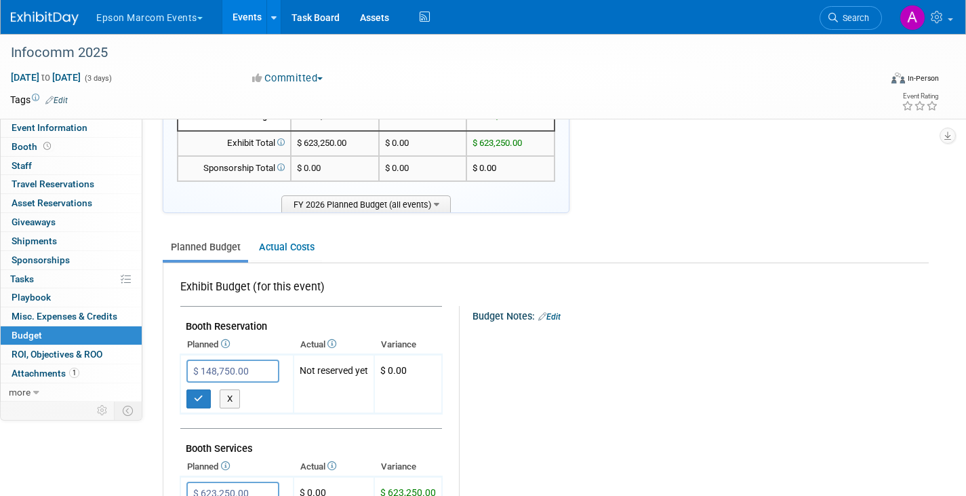
scroll to position [75, 0]
click at [556, 315] on link "Edit" at bounding box center [549, 316] width 22 height 9
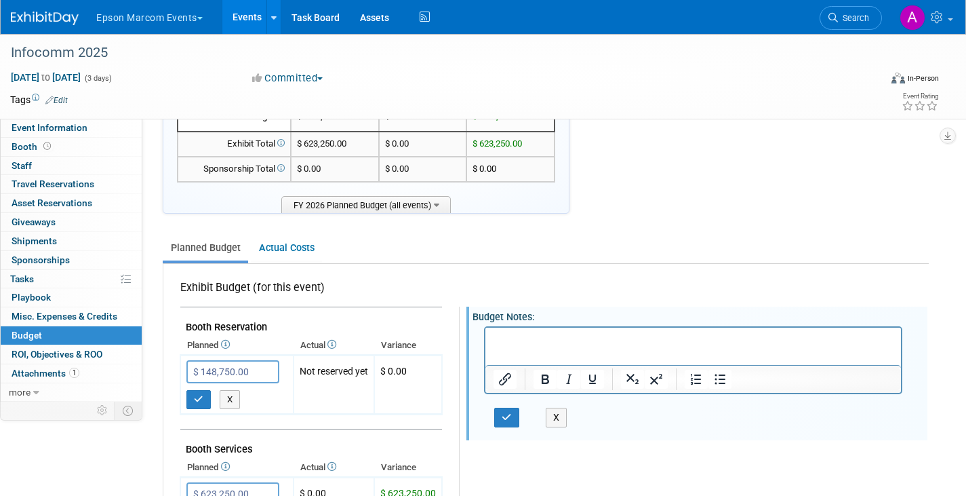
scroll to position [0, 0]
click at [555, 420] on button "X" at bounding box center [557, 417] width 22 height 20
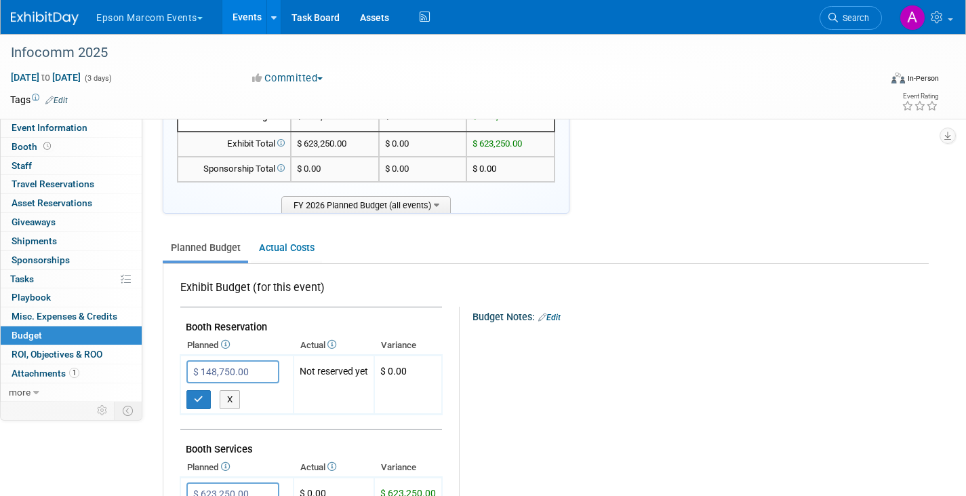
click at [31, 332] on span "Budget" at bounding box center [27, 334] width 31 height 11
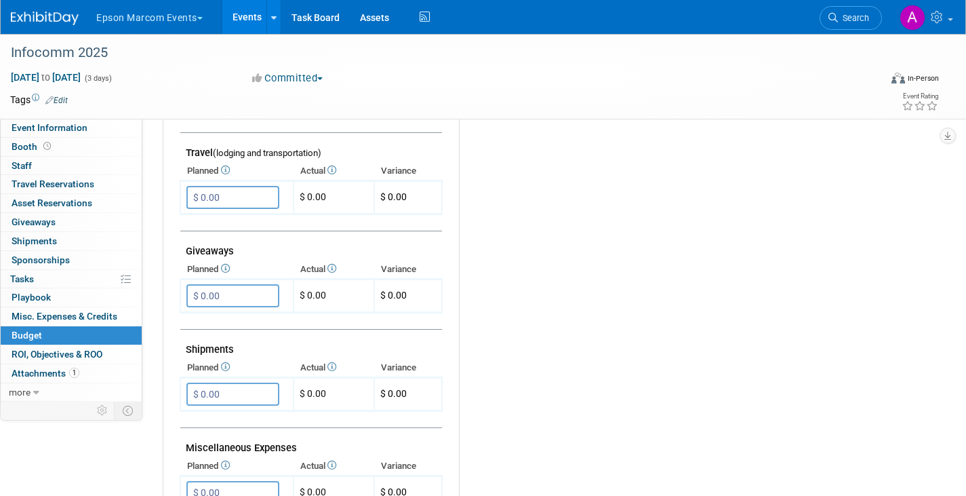
scroll to position [536, 0]
click at [22, 388] on span "more" at bounding box center [20, 391] width 22 height 11
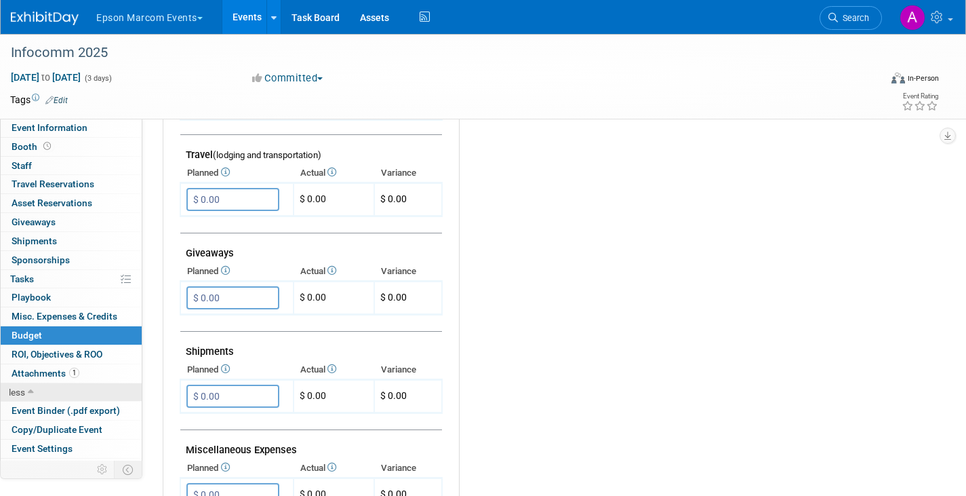
scroll to position [35, 0]
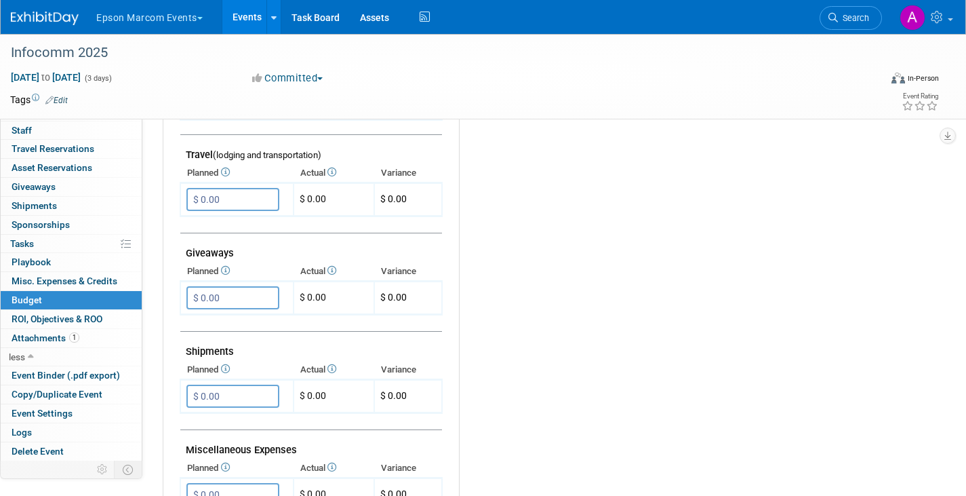
drag, startPoint x: 49, startPoint y: 296, endPoint x: 651, endPoint y: 279, distance: 602.2
click at [651, 279] on div "Budget Notes: Edit X" at bounding box center [688, 196] width 458 height 703
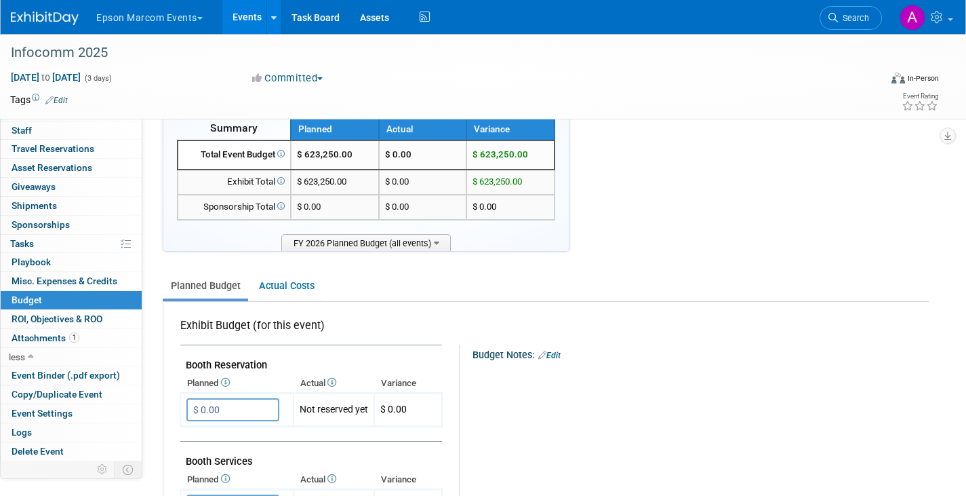
scroll to position [0, 0]
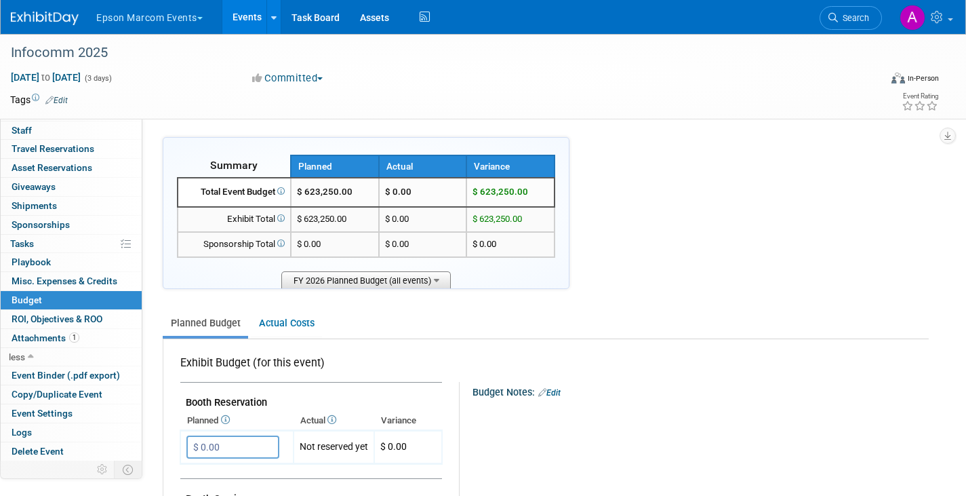
click at [435, 279] on icon at bounding box center [436, 279] width 5 height 9
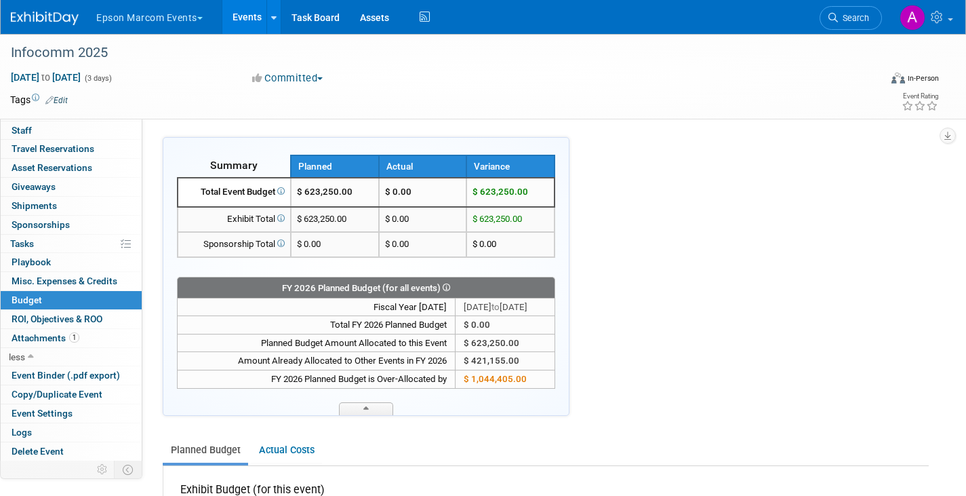
click at [23, 298] on span "Budget" at bounding box center [27, 299] width 31 height 11
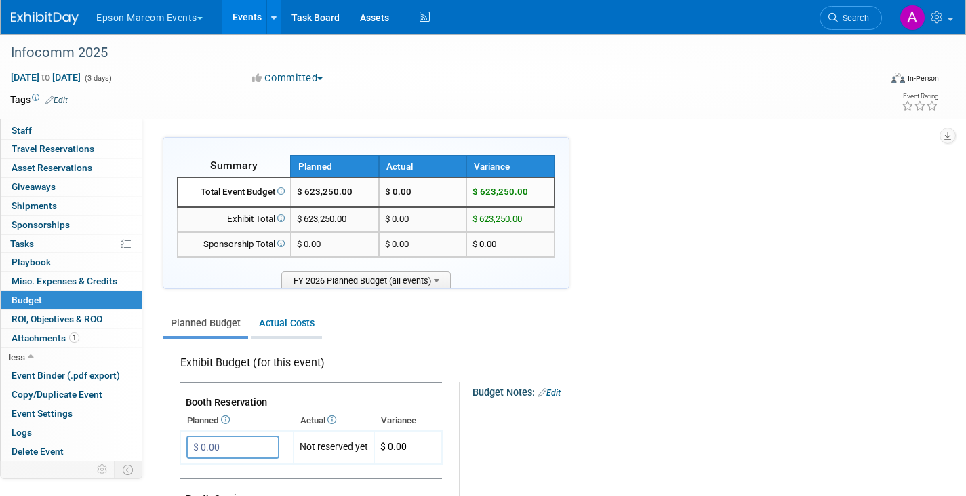
click at [304, 319] on link "Actual Costs" at bounding box center [286, 322] width 71 height 25
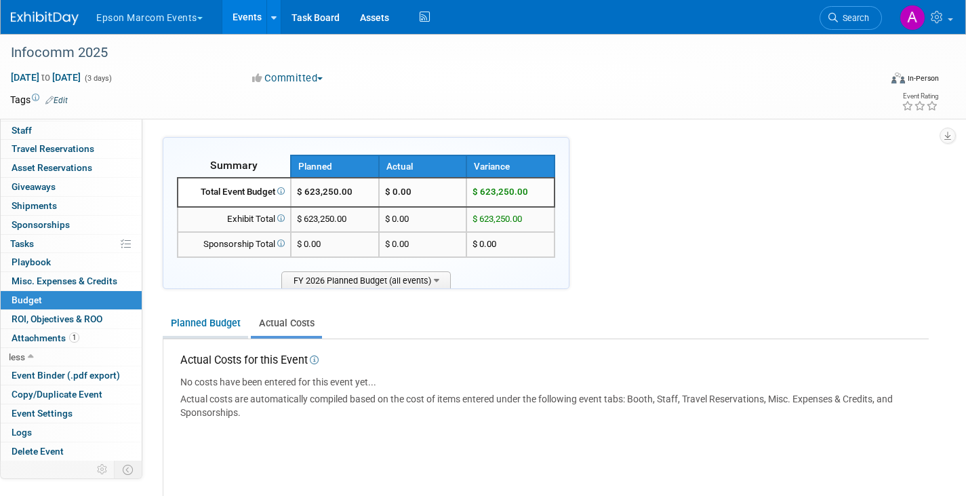
click at [224, 319] on link "Planned Budget" at bounding box center [205, 322] width 85 height 25
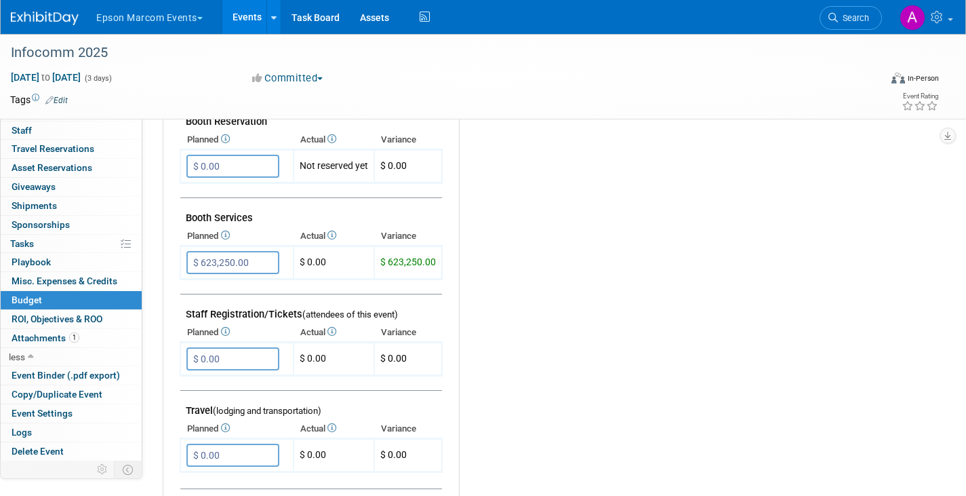
scroll to position [275, 0]
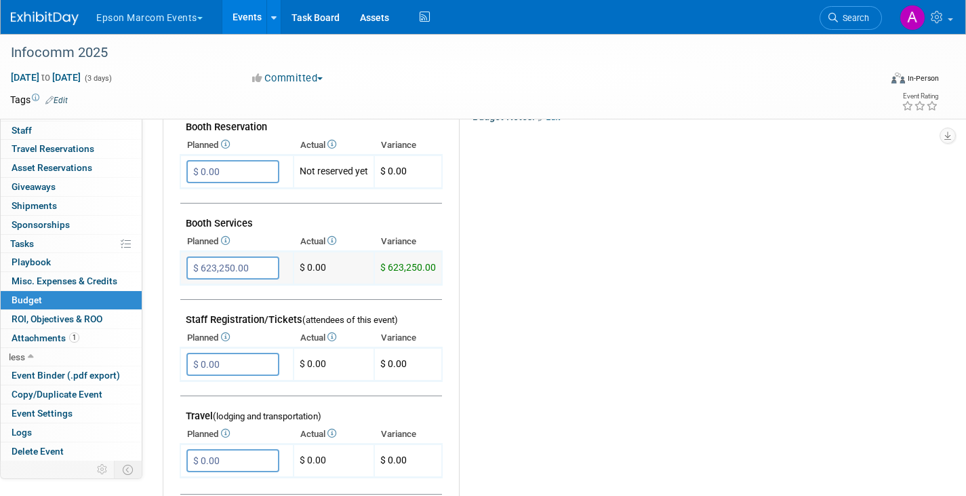
click at [257, 266] on input "$ 623,250.00" at bounding box center [232, 267] width 93 height 23
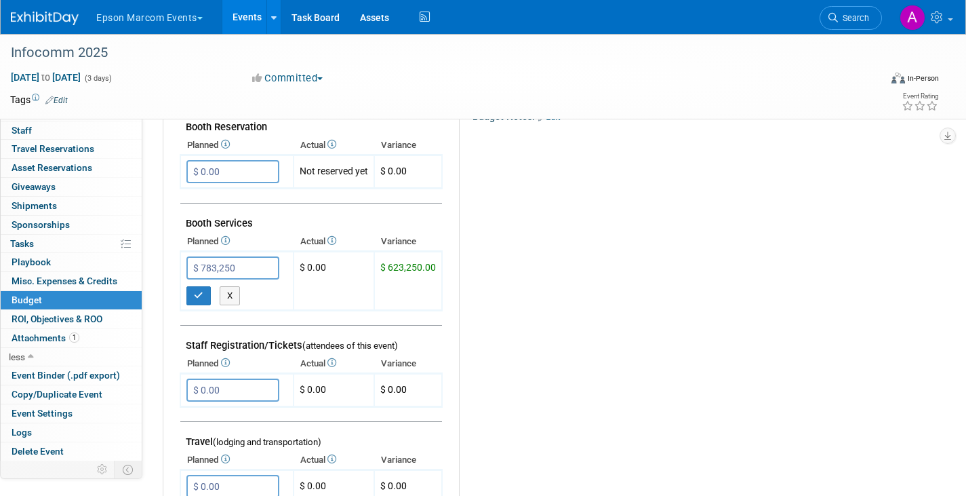
type input "$ 783,250.00"
click at [645, 293] on div "Budget Notes: Edit X" at bounding box center [688, 457] width 458 height 703
drag, startPoint x: 662, startPoint y: 449, endPoint x: 251, endPoint y: 167, distance: 498.2
click at [251, 167] on input "$ 0.00" at bounding box center [232, 171] width 93 height 23
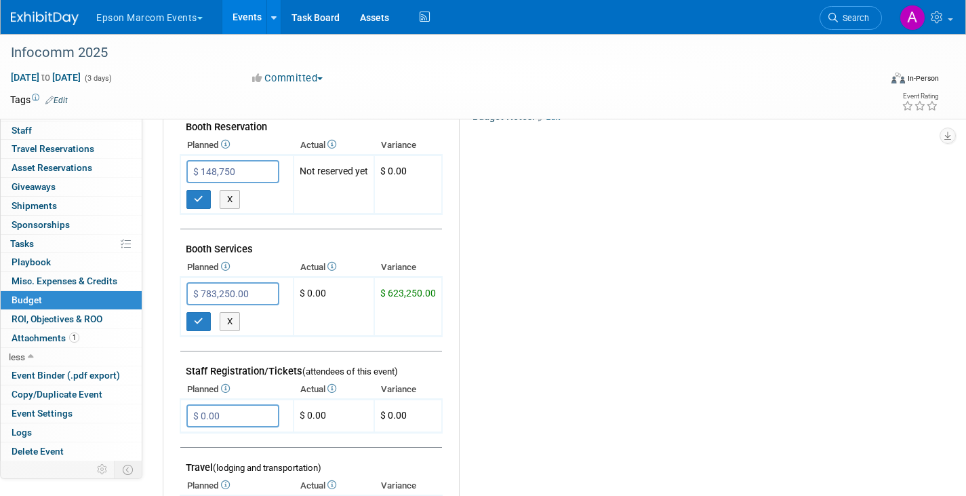
type input "$ 148,750.00"
click at [618, 184] on div "Budget Notes: Edit X" at bounding box center [688, 457] width 458 height 703
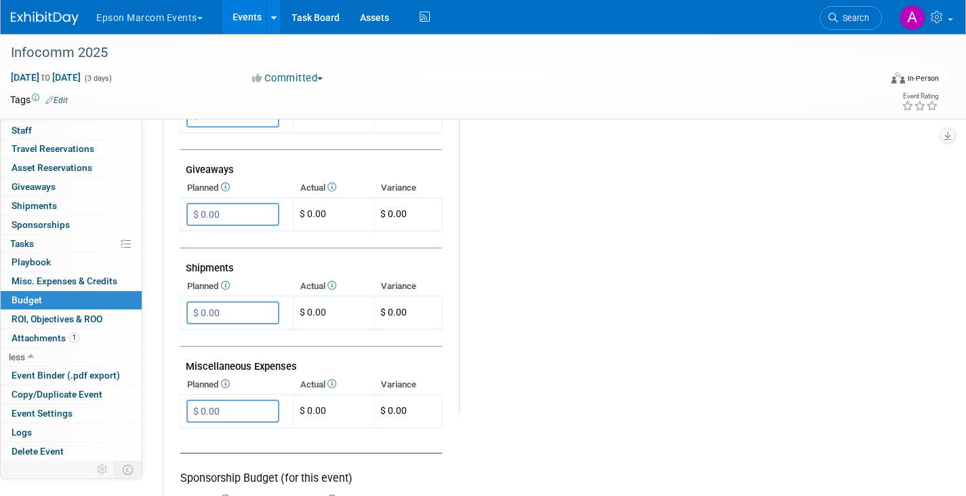
scroll to position [681, 0]
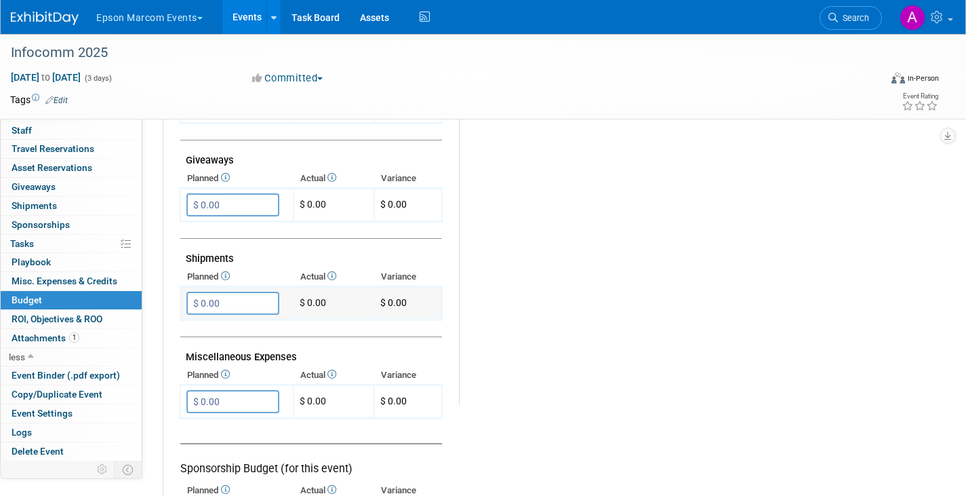
click at [240, 302] on input "$ 0.00" at bounding box center [232, 302] width 93 height 23
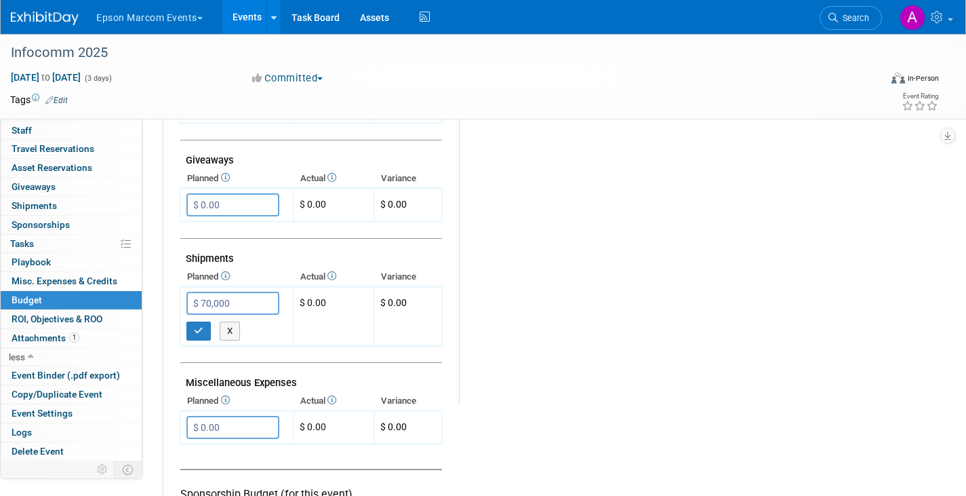
type input "$ 70,000.00"
click at [803, 287] on div "Budget Notes: Edit X" at bounding box center [688, 52] width 458 height 703
click at [248, 420] on input "$ 0.00" at bounding box center [232, 427] width 93 height 23
type input "$ 22,000.00"
click at [683, 393] on div "Budget Notes: Edit X" at bounding box center [688, 52] width 458 height 703
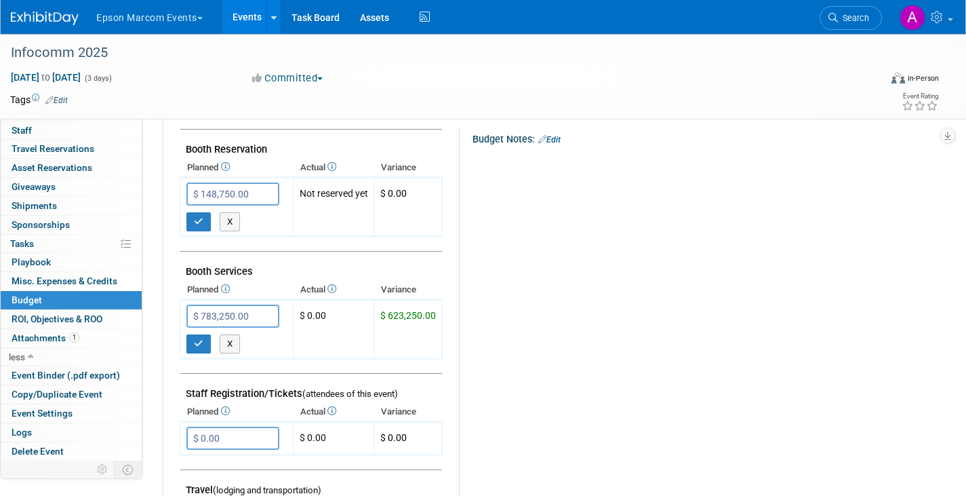
scroll to position [254, 0]
click at [195, 218] on icon "button" at bounding box center [198, 220] width 9 height 9
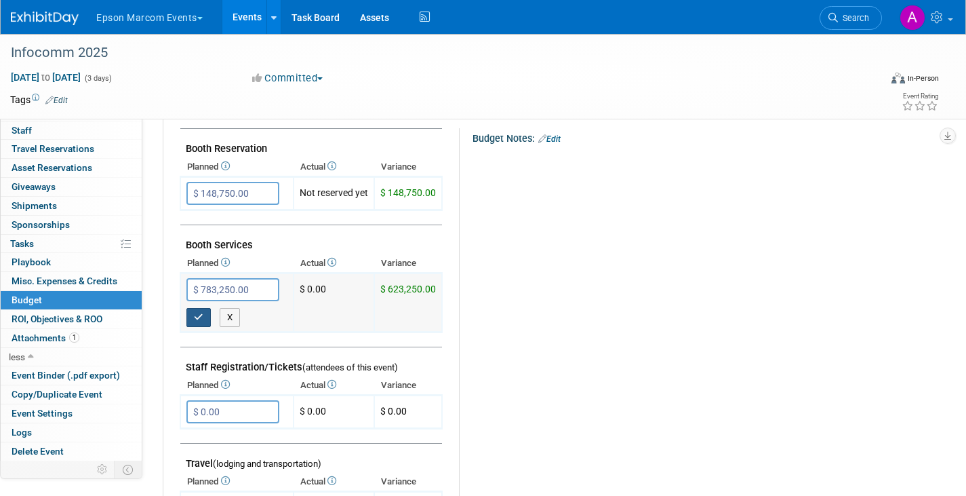
click at [198, 315] on icon "button" at bounding box center [198, 316] width 9 height 9
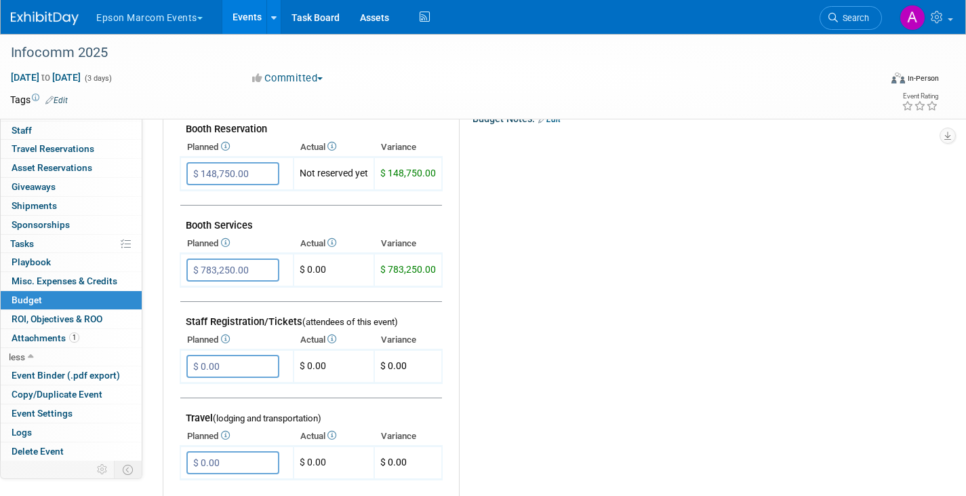
scroll to position [274, 0]
click at [340, 174] on td "Not reserved yet" at bounding box center [334, 173] width 81 height 33
click at [334, 144] on icon at bounding box center [330, 145] width 11 height 9
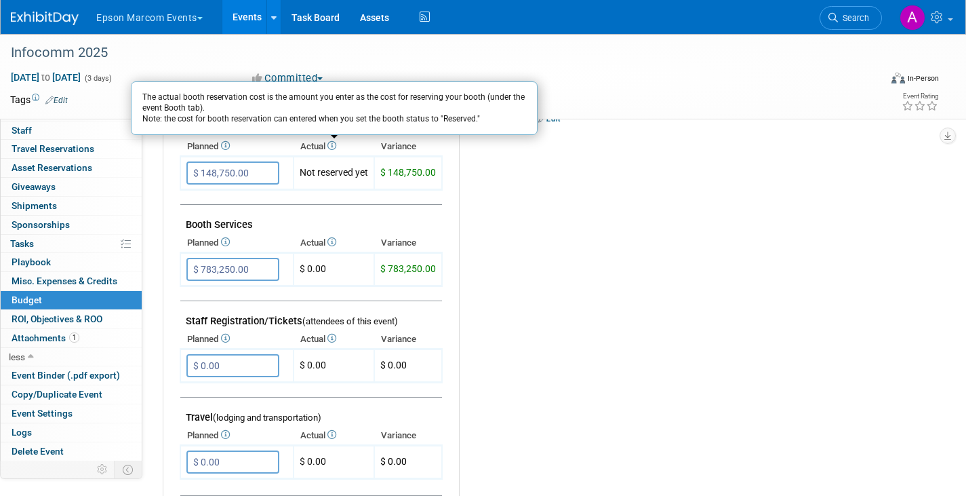
click at [626, 211] on div "Budget Notes: Edit X" at bounding box center [688, 459] width 458 height 703
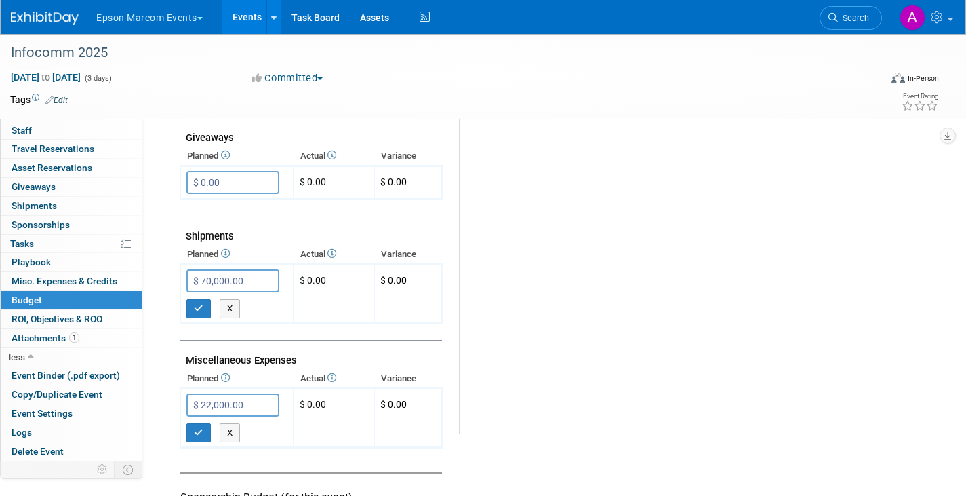
scroll to position [655, 0]
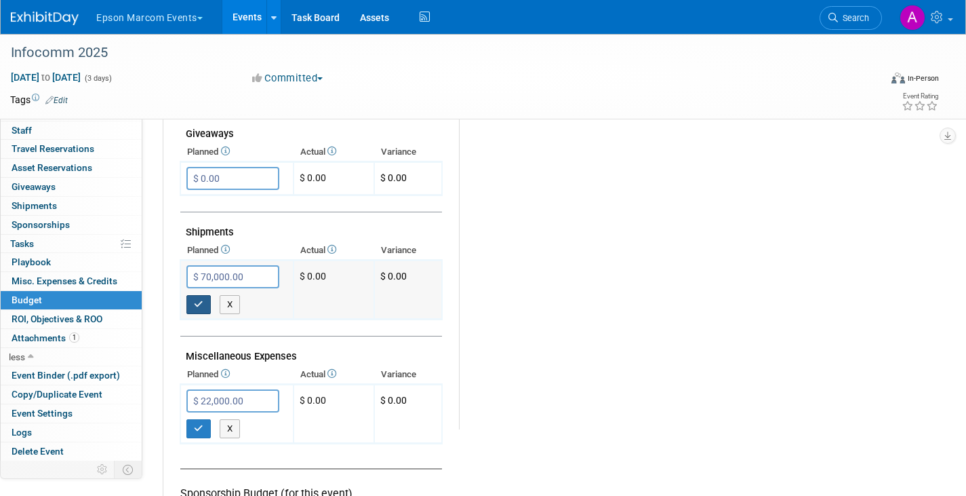
click at [199, 301] on icon "button" at bounding box center [198, 304] width 9 height 9
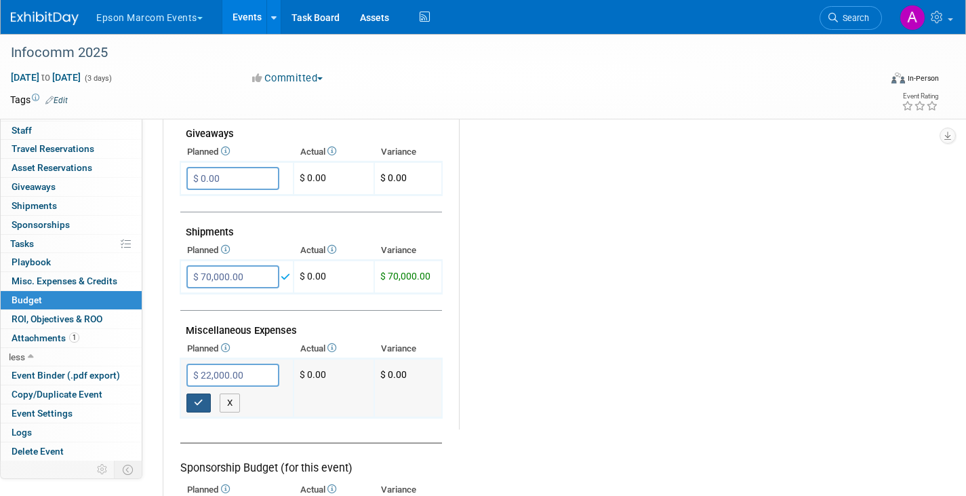
click at [201, 403] on icon "button" at bounding box center [198, 402] width 9 height 9
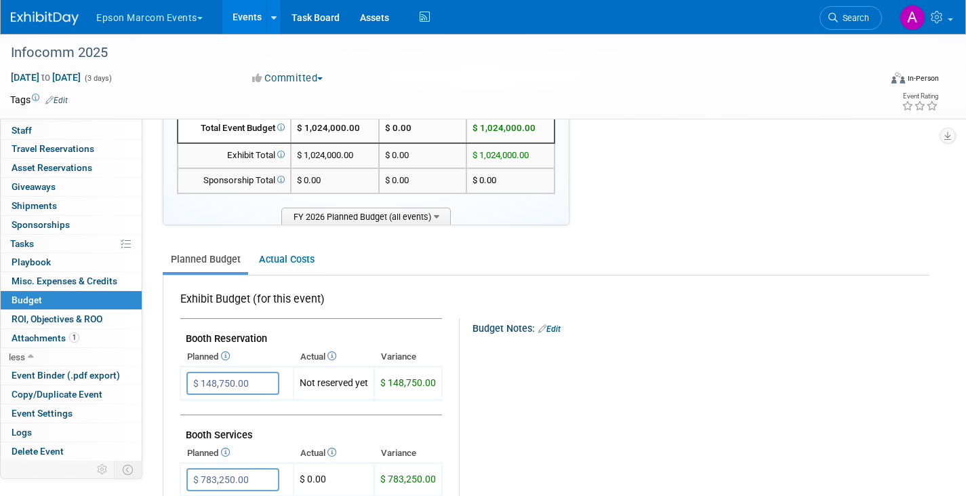
scroll to position [0, 0]
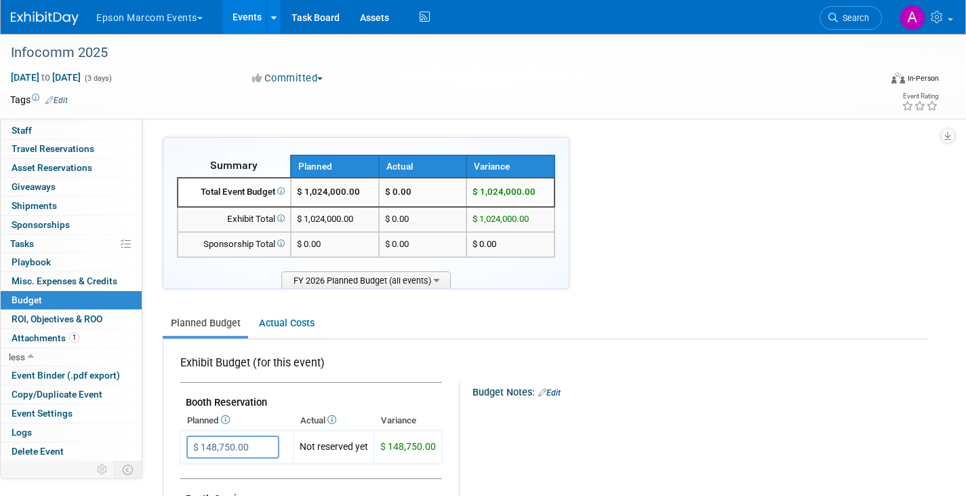
click at [561, 389] on link "Edit" at bounding box center [549, 392] width 22 height 9
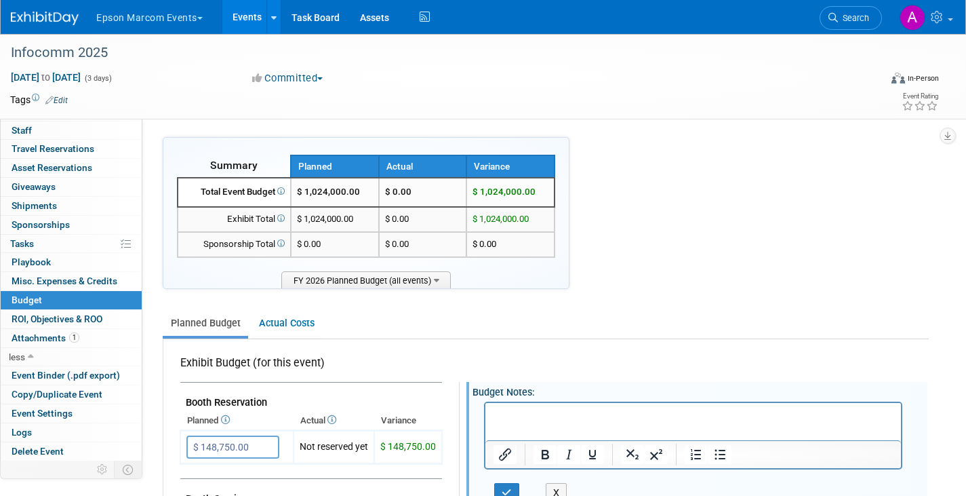
click at [549, 414] on p "Rich Text Area. Press ALT-0 for help." at bounding box center [693, 414] width 400 height 14
